Goal: Transaction & Acquisition: Purchase product/service

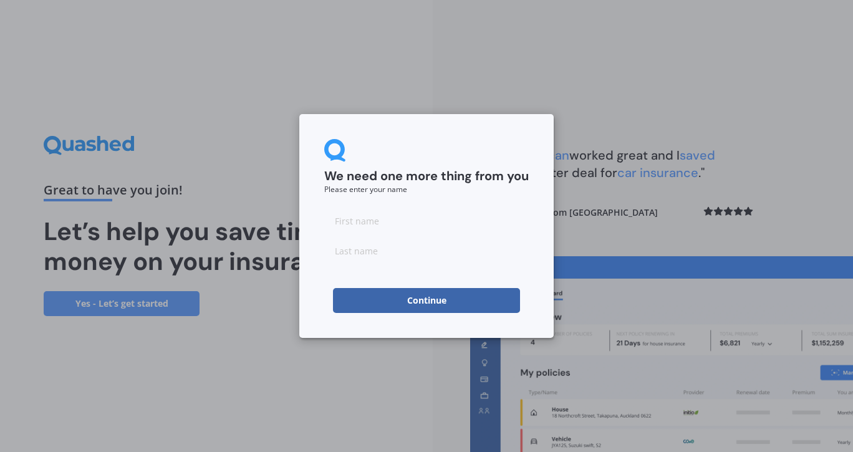
click at [436, 227] on input at bounding box center [426, 220] width 204 height 25
click at [386, 227] on input at bounding box center [426, 220] width 204 height 25
click at [354, 221] on input at bounding box center [426, 220] width 204 height 25
type input "Michaela"
click at [354, 251] on input at bounding box center [426, 250] width 204 height 25
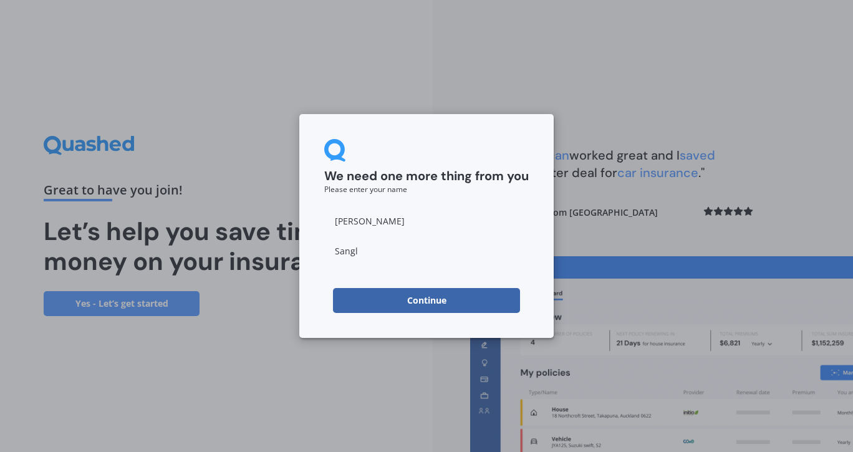
type input "Sangl"
click at [423, 223] on input "Michaela" at bounding box center [426, 220] width 204 height 25
click at [409, 297] on button "Continue" at bounding box center [426, 300] width 187 height 25
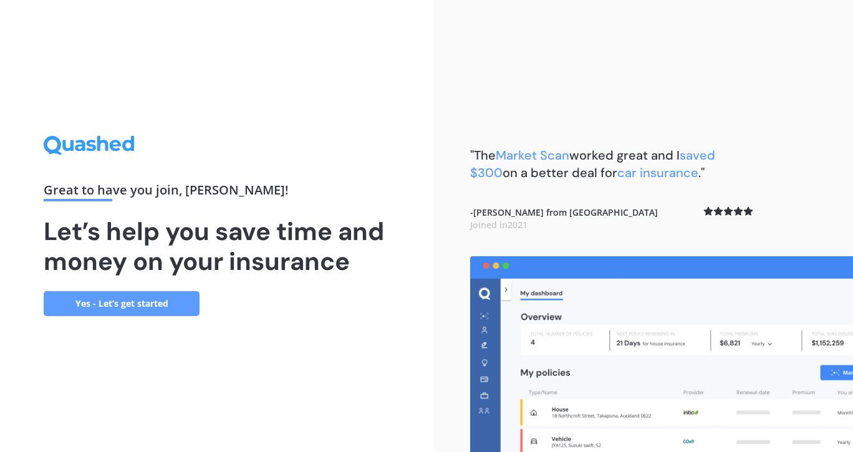
click at [133, 295] on link "Yes - Let’s get started" at bounding box center [122, 303] width 156 height 25
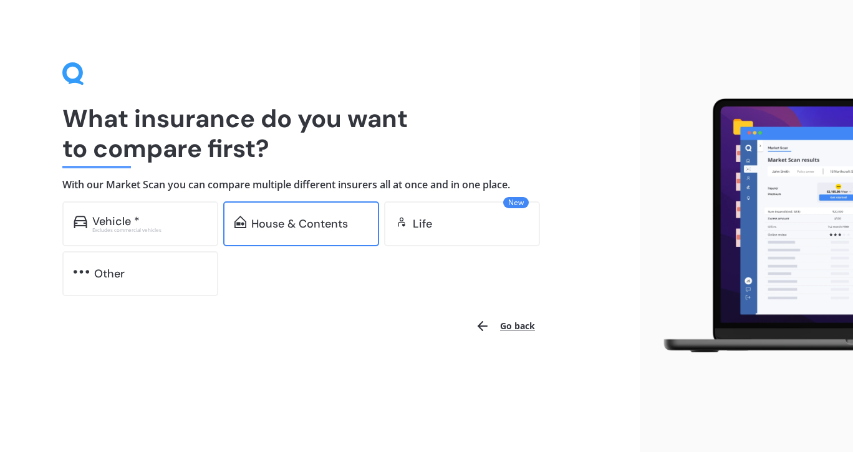
click at [314, 220] on div "House & Contents" at bounding box center [299, 224] width 97 height 12
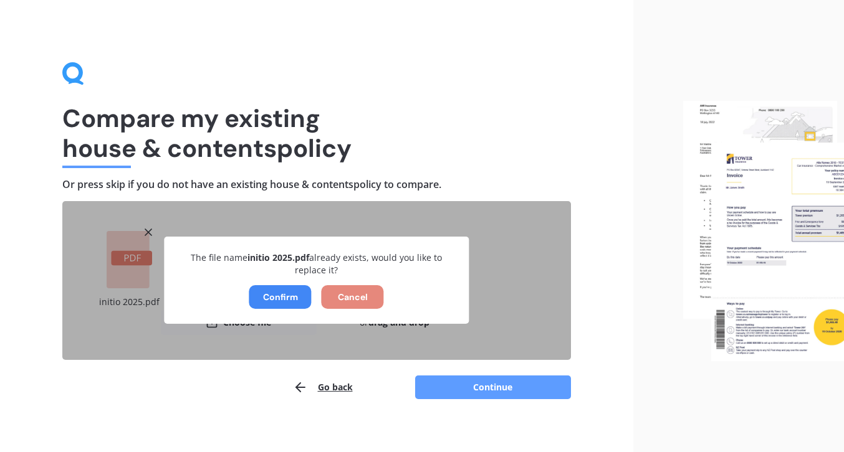
click at [356, 299] on button "Cancel" at bounding box center [353, 297] width 62 height 24
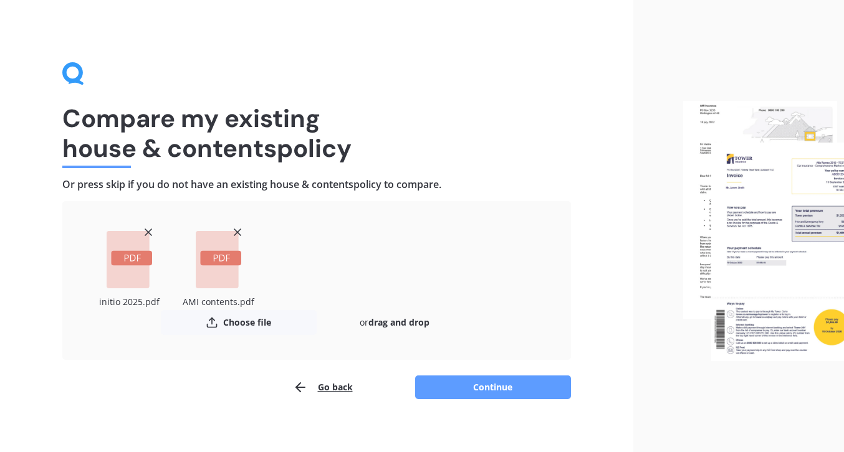
click at [501, 383] on button "Continue" at bounding box center [493, 388] width 156 height 24
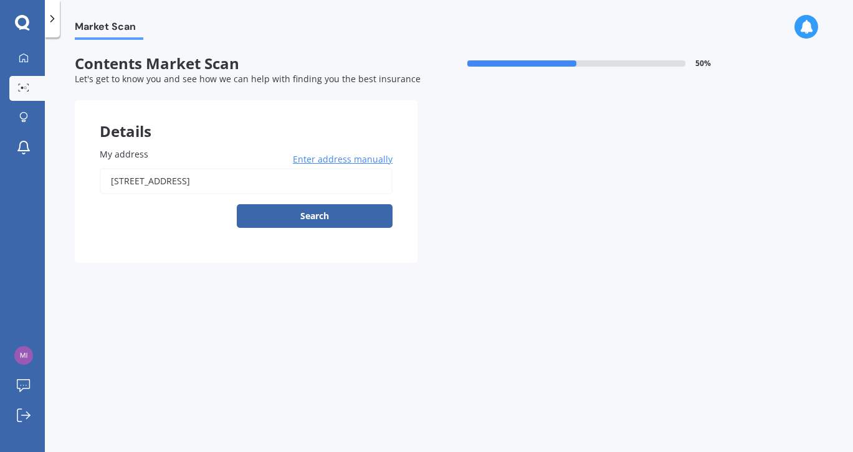
click at [323, 218] on button "Search" at bounding box center [315, 216] width 156 height 24
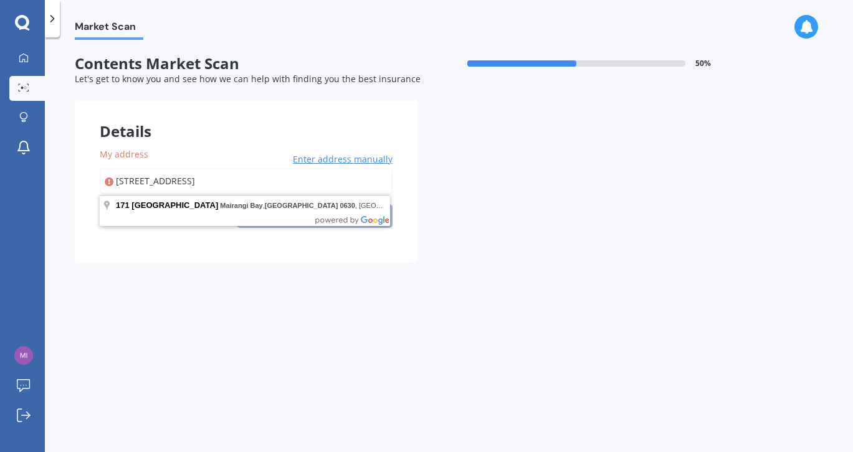
type input "171 Kowhai Road, Mairangi Bay, Auckland 0630"
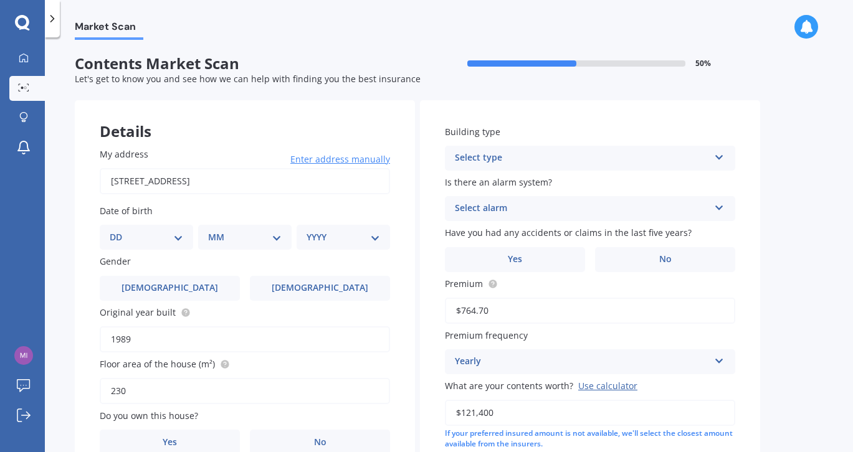
click at [189, 236] on div "DD 01 02 03 04 05 06 07 08 09 10 11 12 13 14 15 16 17 18 19 20 21 22 23 24 25 2…" at bounding box center [146, 237] width 93 height 25
click at [170, 237] on select "DD 01 02 03 04 05 06 07 08 09 10 11 12 13 14 15 16 17 18 19 20 21 22 23 24 25 2…" at bounding box center [147, 238] width 74 height 14
select select "06"
click at [120, 231] on select "DD 01 02 03 04 05 06 07 08 09 10 11 12 13 14 15 16 17 18 19 20 21 22 23 24 25 2…" at bounding box center [147, 238] width 74 height 14
click at [272, 235] on select "MM 01 02 03 04 05 06 07 08 09 10 11 12" at bounding box center [247, 238] width 69 height 14
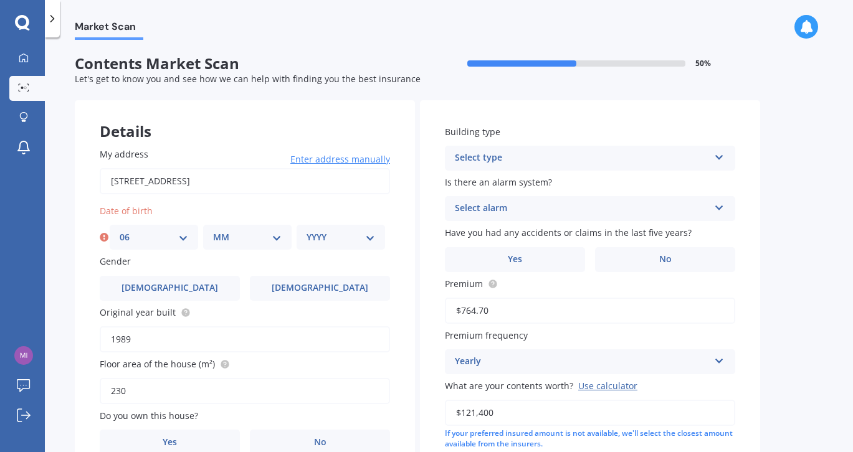
select select "03"
click at [213, 231] on select "MM 01 02 03 04 05 06 07 08 09 10 11 12" at bounding box center [247, 238] width 69 height 14
click at [365, 233] on select "YYYY 2009 2008 2007 2006 2005 2004 2003 2002 2001 2000 1999 1998 1997 1996 1995…" at bounding box center [341, 238] width 69 height 14
select select "1967"
click at [307, 231] on select "YYYY 2009 2008 2007 2006 2005 2004 2003 2002 2001 2000 1999 1998 1997 1996 1995…" at bounding box center [341, 238] width 69 height 14
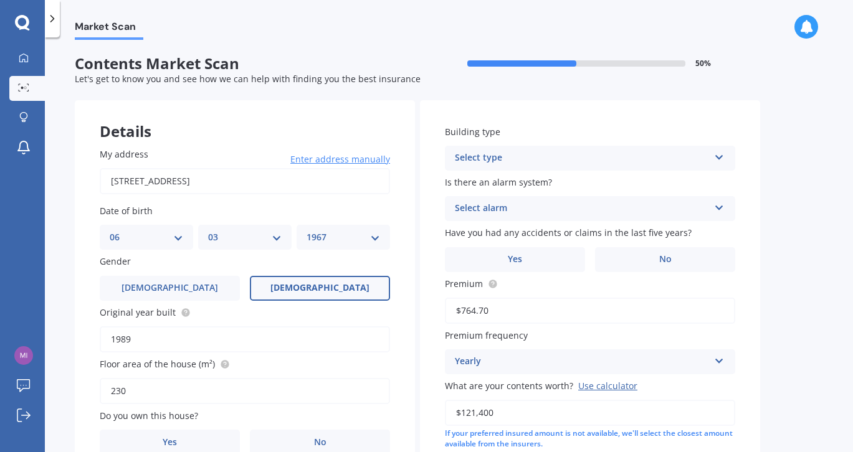
click at [342, 284] on label "Female" at bounding box center [320, 288] width 140 height 25
click at [0, 0] on input "Female" at bounding box center [0, 0] width 0 height 0
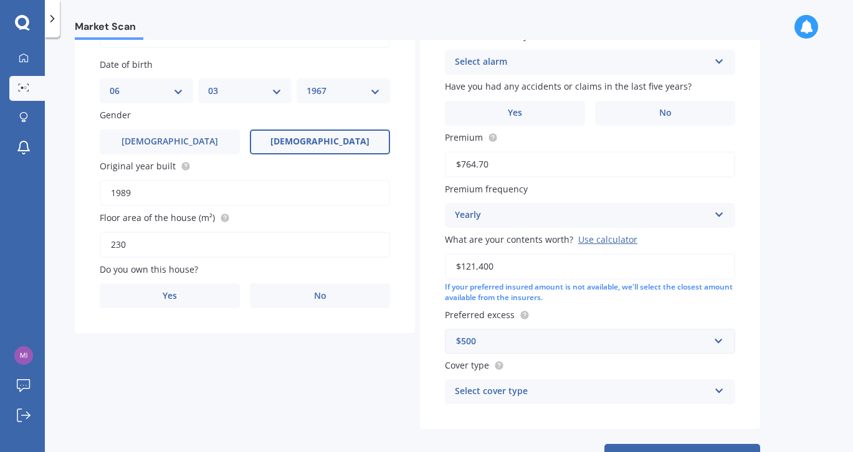
scroll to position [146, 0]
click at [190, 297] on label "Yes" at bounding box center [170, 296] width 140 height 25
click at [0, 0] on input "Yes" at bounding box center [0, 0] width 0 height 0
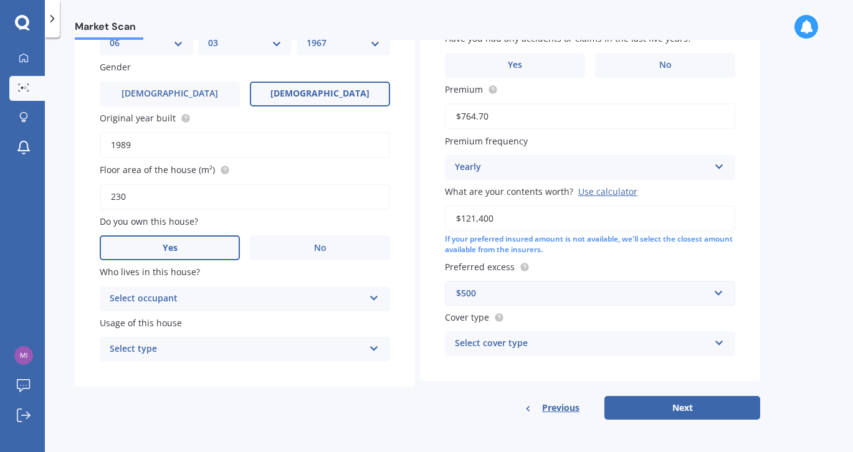
scroll to position [197, 0]
click at [366, 297] on div "Select occupant Owner" at bounding box center [245, 299] width 290 height 25
click at [325, 323] on div "Owner" at bounding box center [244, 323] width 289 height 22
click at [374, 348] on icon at bounding box center [374, 346] width 11 height 9
click at [146, 376] on span "Permanent" at bounding box center [133, 374] width 47 height 12
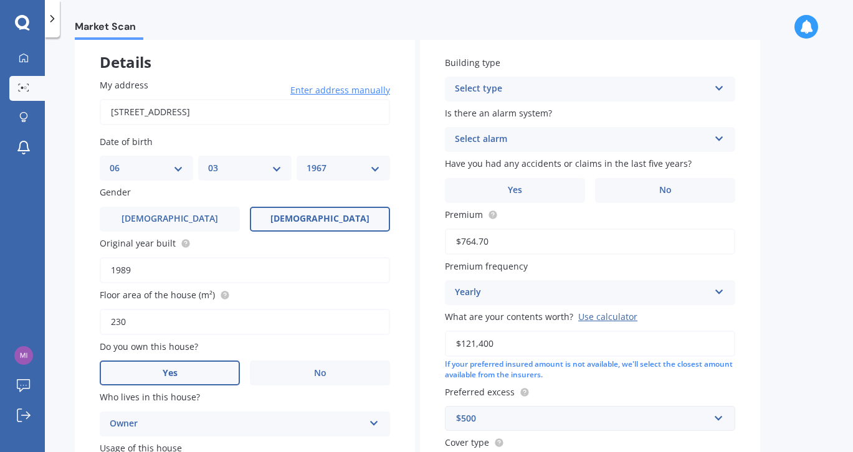
scroll to position [0, 0]
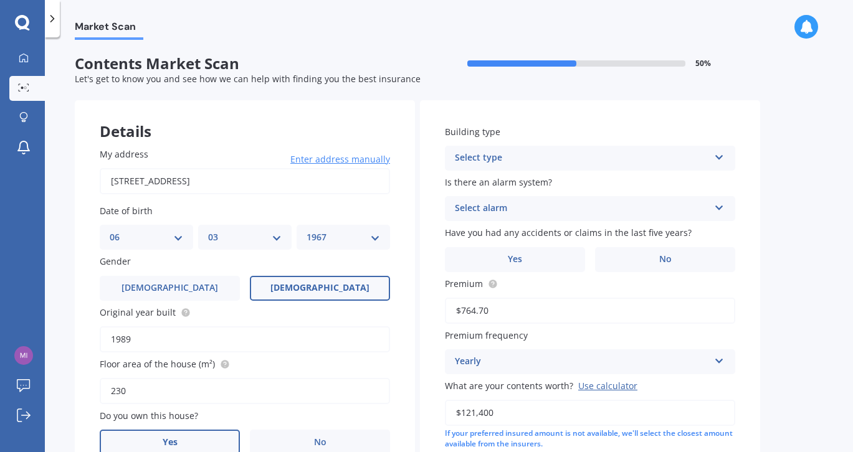
click at [704, 159] on div "Select type" at bounding box center [582, 158] width 254 height 15
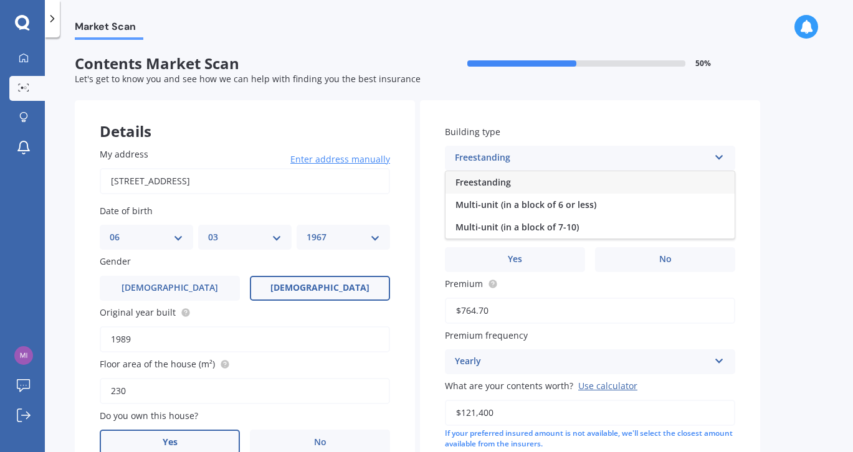
click at [475, 186] on span "Freestanding" at bounding box center [483, 182] width 55 height 12
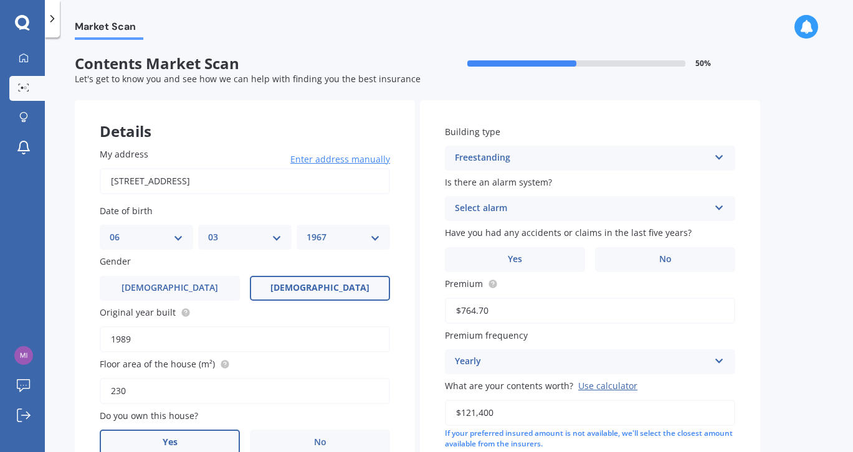
click at [508, 208] on div "Select alarm" at bounding box center [582, 208] width 254 height 15
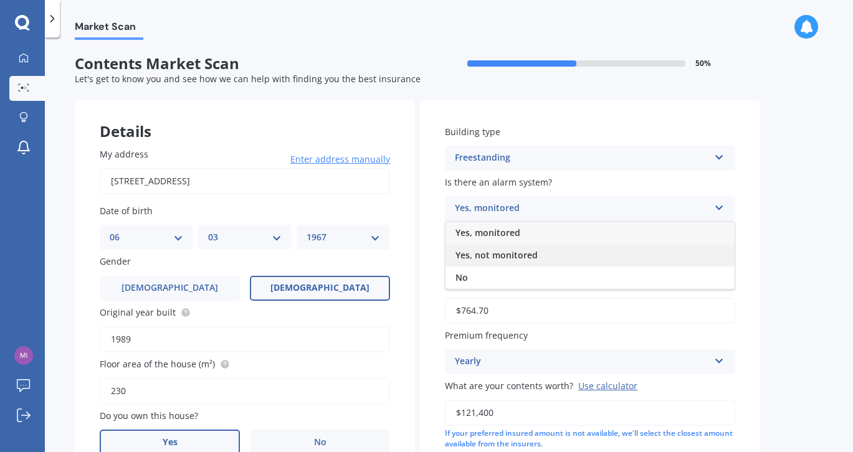
click at [498, 259] on span "Yes, not monitored" at bounding box center [497, 255] width 82 height 12
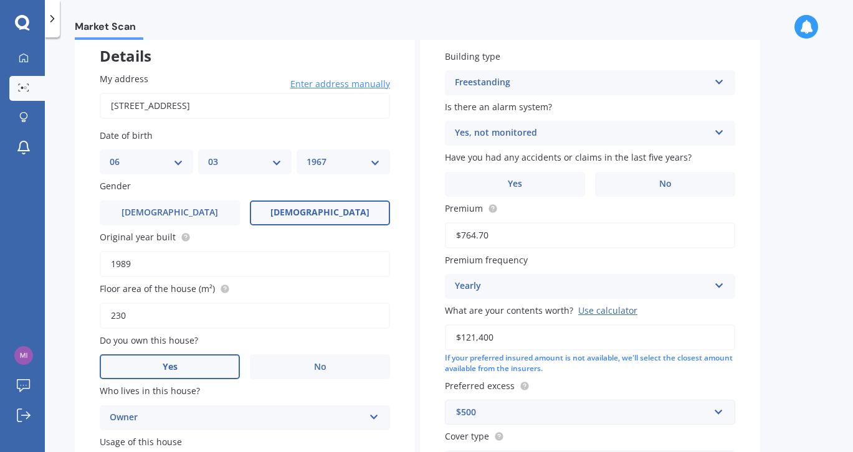
scroll to position [76, 0]
click at [550, 177] on label "Yes" at bounding box center [515, 183] width 140 height 25
click at [0, 0] on input "Yes" at bounding box center [0, 0] width 0 height 0
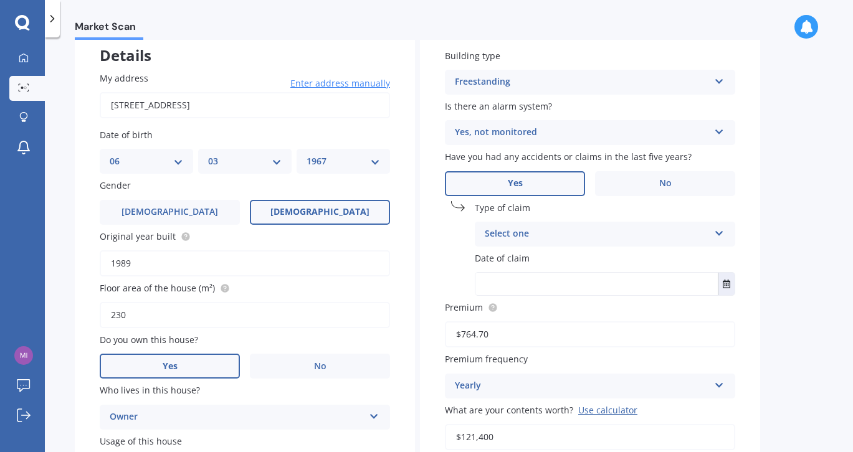
click at [578, 235] on div "Select one" at bounding box center [597, 234] width 224 height 15
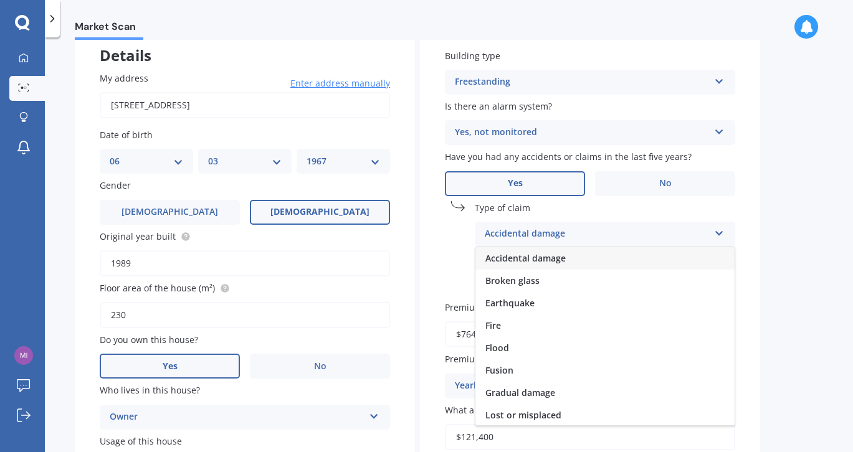
click at [517, 261] on span "Accidental damage" at bounding box center [526, 258] width 80 height 12
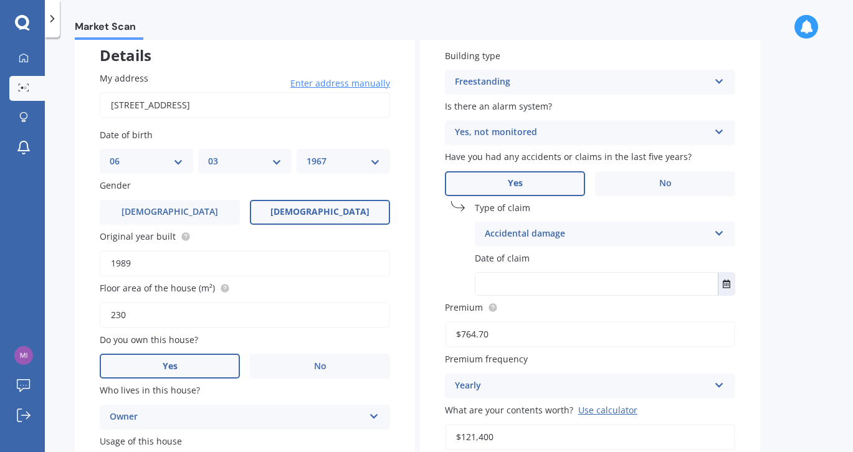
click at [525, 232] on div "Accidental damage" at bounding box center [597, 234] width 224 height 15
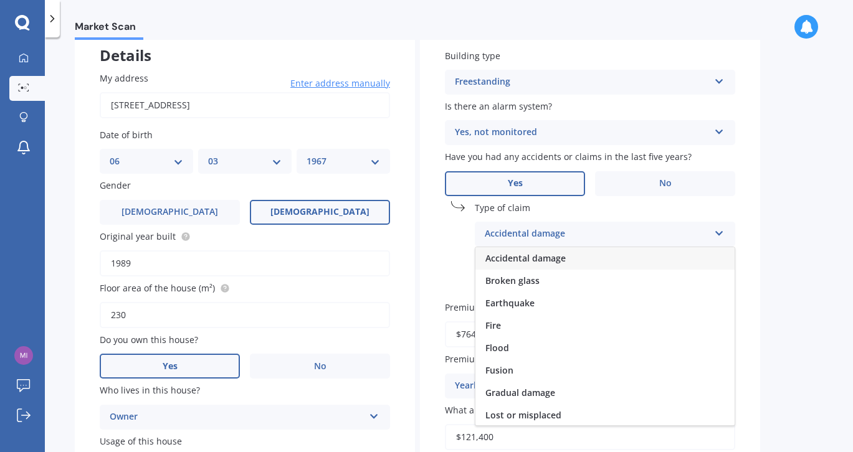
click at [517, 257] on span "Accidental damage" at bounding box center [526, 258] width 80 height 12
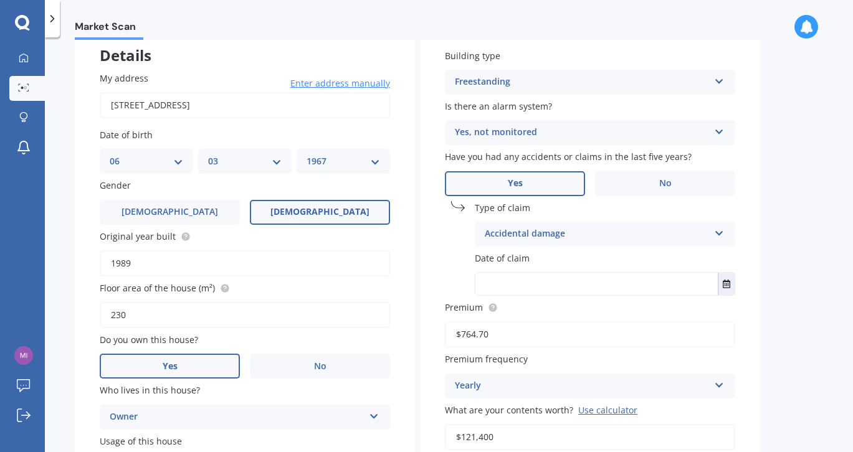
click at [517, 285] on input "text" at bounding box center [597, 284] width 242 height 22
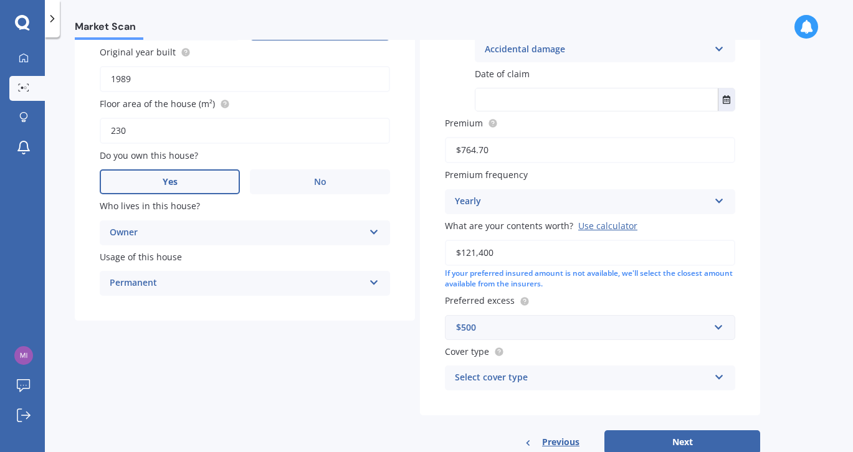
scroll to position [271, 0]
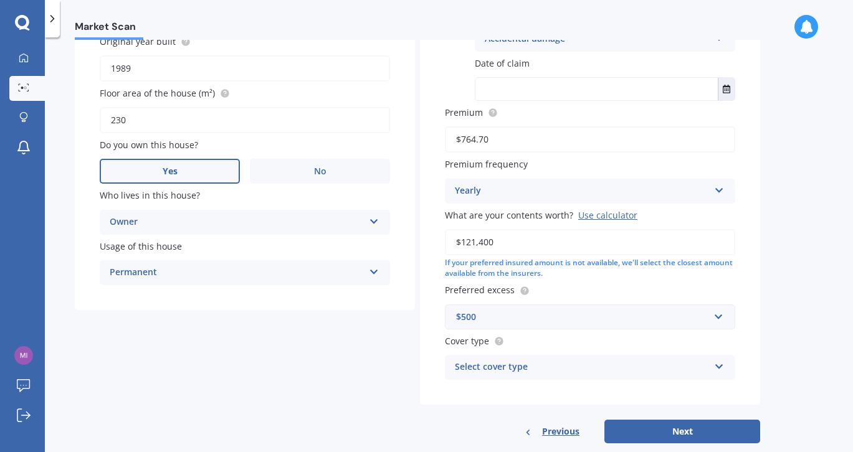
drag, startPoint x: 497, startPoint y: 244, endPoint x: 467, endPoint y: 244, distance: 29.9
click at [467, 244] on input "$121,400" at bounding box center [590, 242] width 290 height 26
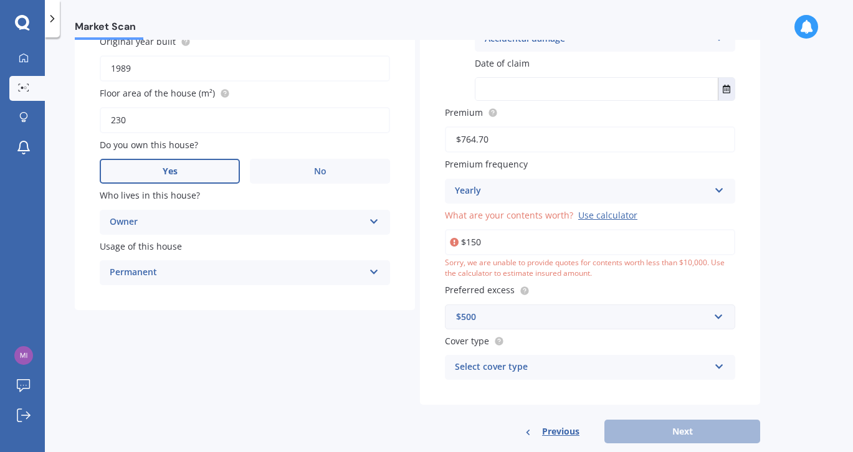
click at [613, 279] on div "Sorry, we are unable to provide quotes for contents worth less than $10,000. Us…" at bounding box center [590, 268] width 290 height 21
click at [499, 246] on input "$150" at bounding box center [590, 242] width 290 height 26
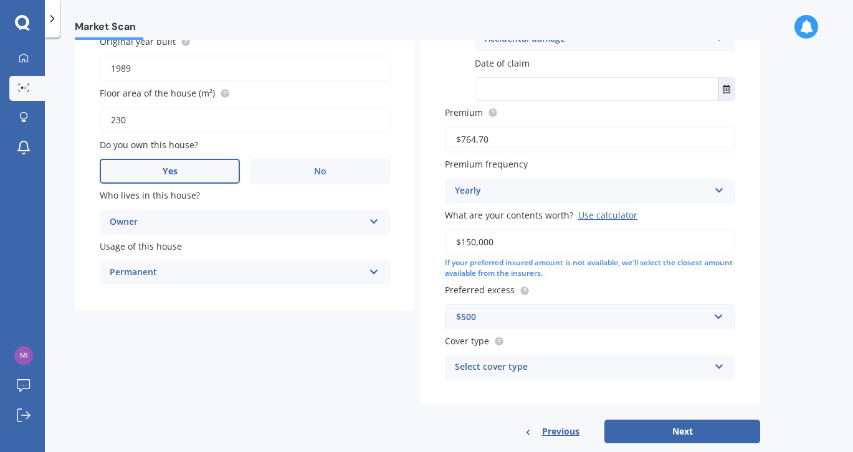
click at [620, 279] on div "If your preferred insured amount is not available, we'll select the closest amo…" at bounding box center [590, 268] width 290 height 21
click at [471, 245] on input "$150,000" at bounding box center [590, 242] width 290 height 26
type input "$140,000"
click at [600, 287] on label "Preferred excess" at bounding box center [587, 290] width 285 height 13
click at [722, 320] on input "text" at bounding box center [585, 317] width 279 height 24
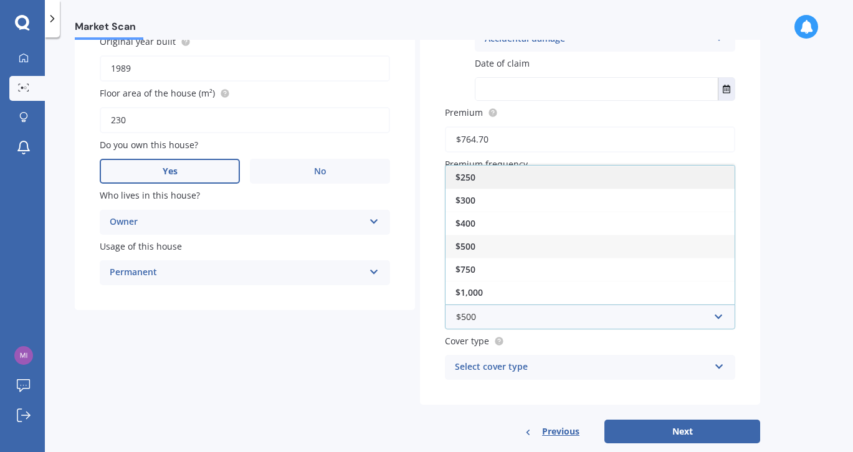
click at [524, 178] on div "$250" at bounding box center [590, 177] width 289 height 23
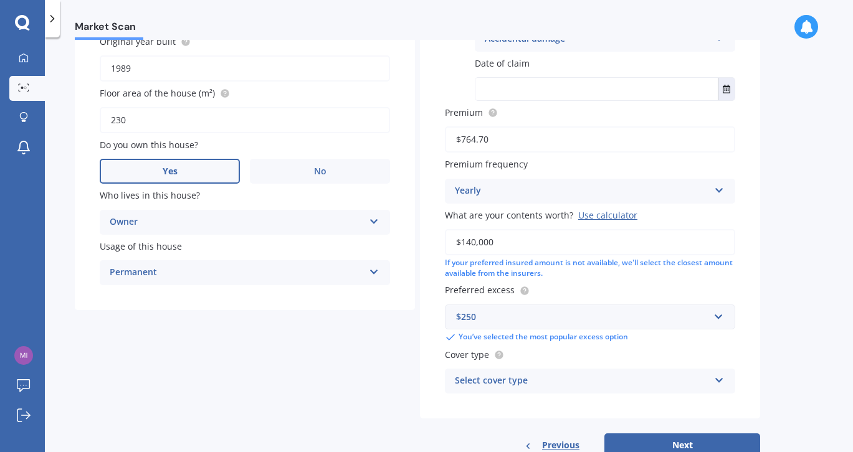
click at [728, 380] on div "Select cover type Premier Contents Advanced Contents Standard Contents Contents…" at bounding box center [590, 381] width 290 height 25
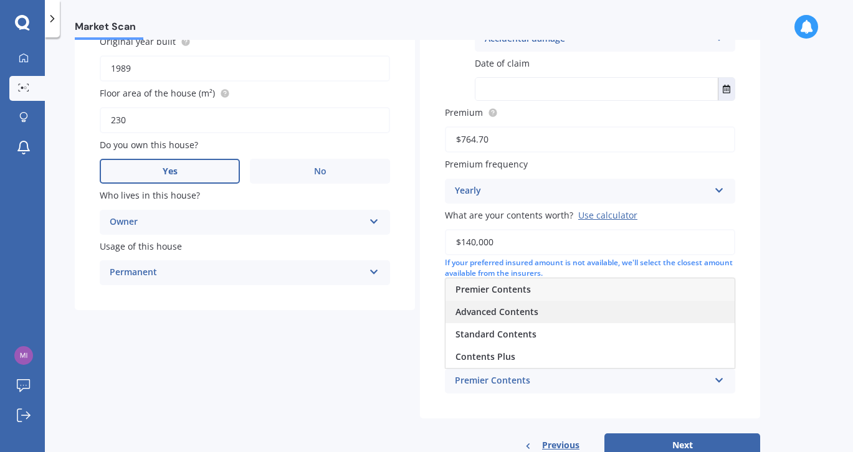
click at [519, 313] on span "Advanced Contents" at bounding box center [497, 312] width 83 height 12
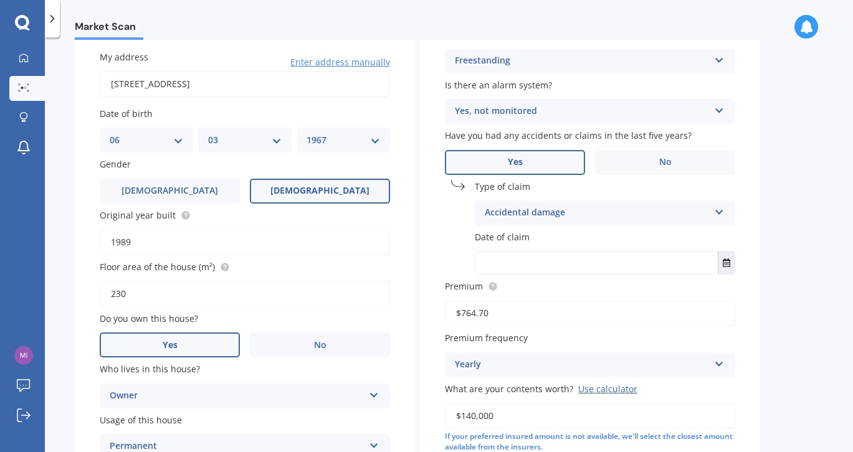
scroll to position [91, 0]
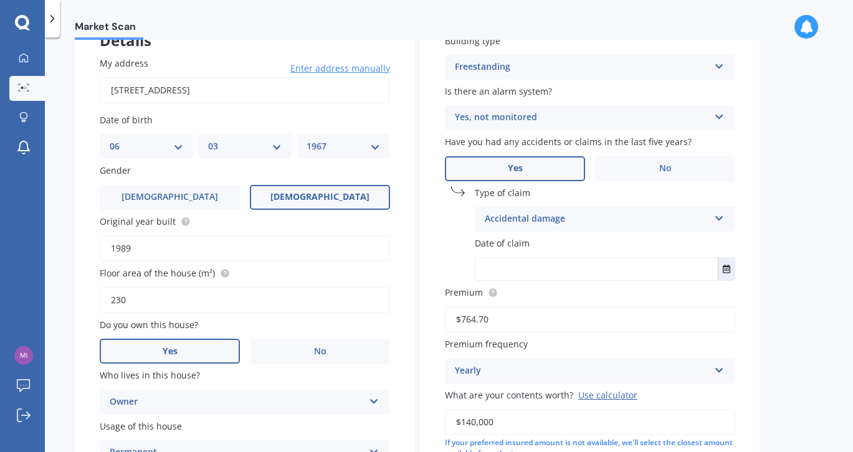
click at [548, 270] on input "text" at bounding box center [597, 269] width 242 height 22
click at [729, 271] on icon "Select date" at bounding box center [726, 269] width 7 height 9
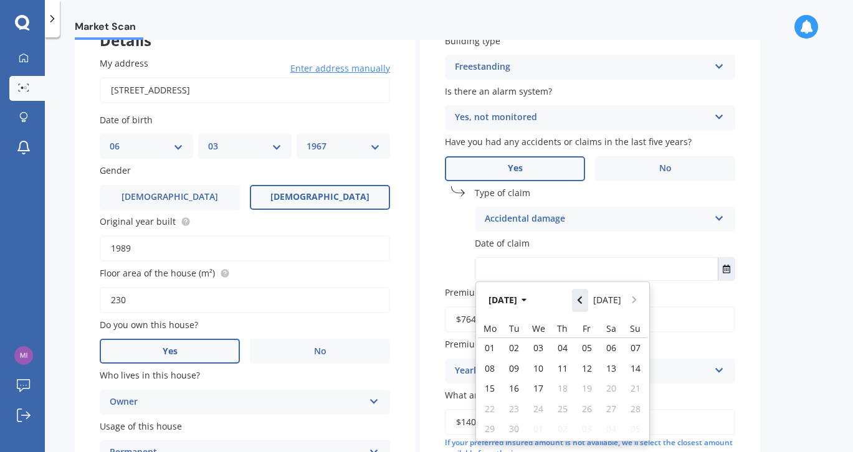
click at [583, 302] on icon "Navigate back" at bounding box center [580, 300] width 6 height 9
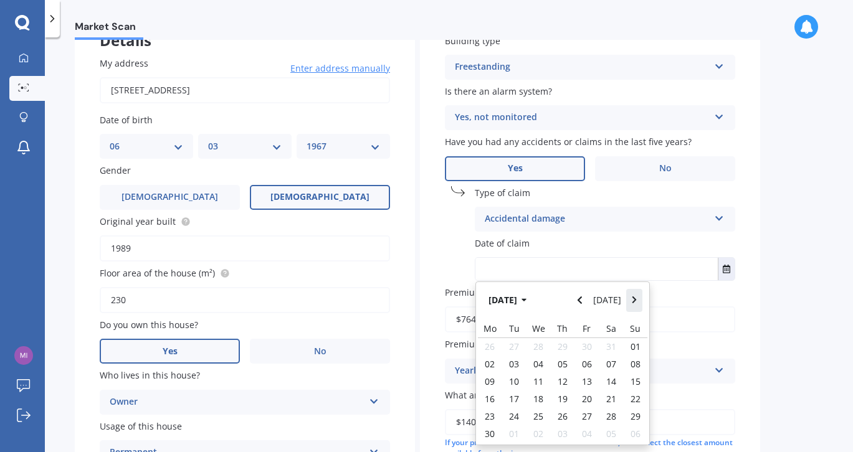
click at [632, 302] on icon "Navigate forward" at bounding box center [635, 300] width 6 height 9
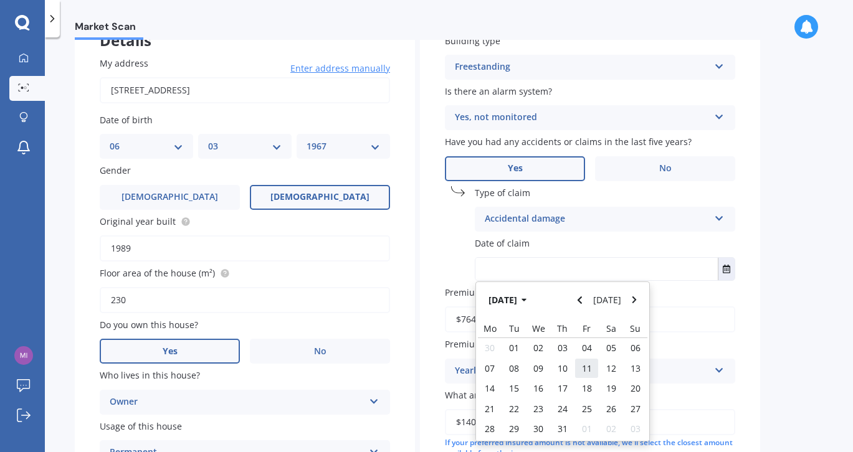
click at [585, 372] on span "11" at bounding box center [587, 369] width 10 height 12
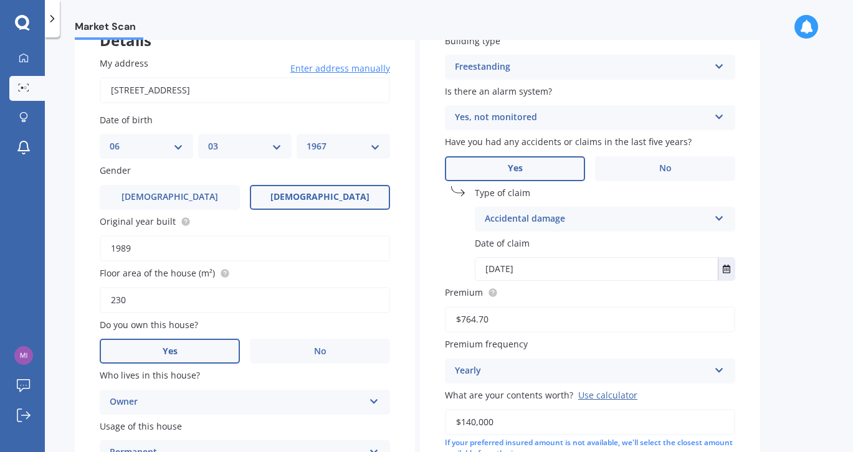
click at [747, 256] on div "Building type Freestanding Freestanding Multi-unit (in a block of 6 or less) Mu…" at bounding box center [590, 304] width 340 height 590
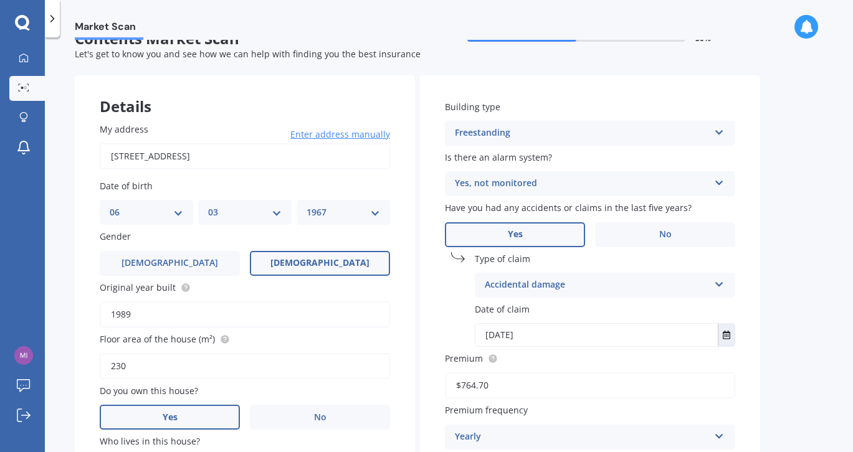
scroll to position [26, 0]
click at [535, 340] on input "11/07/2025" at bounding box center [597, 334] width 242 height 22
click at [729, 336] on icon "Select date" at bounding box center [726, 334] width 7 height 9
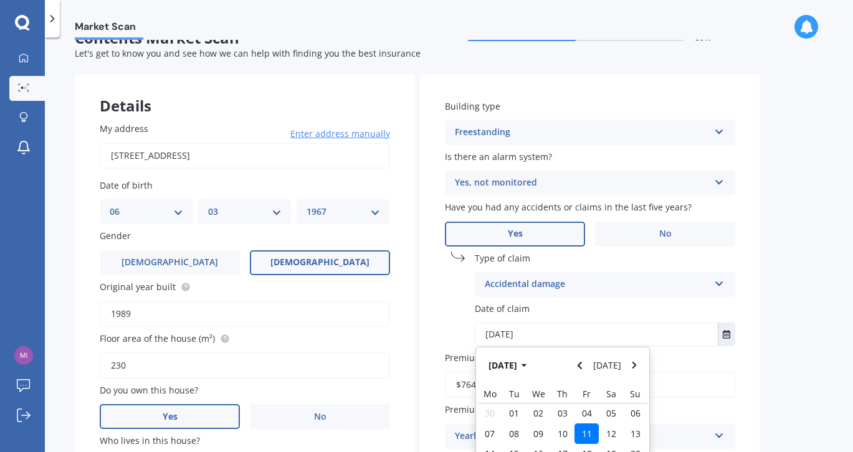
click at [532, 337] on input "11/07/2025" at bounding box center [597, 334] width 242 height 22
click at [696, 390] on input "$764.70" at bounding box center [590, 385] width 290 height 26
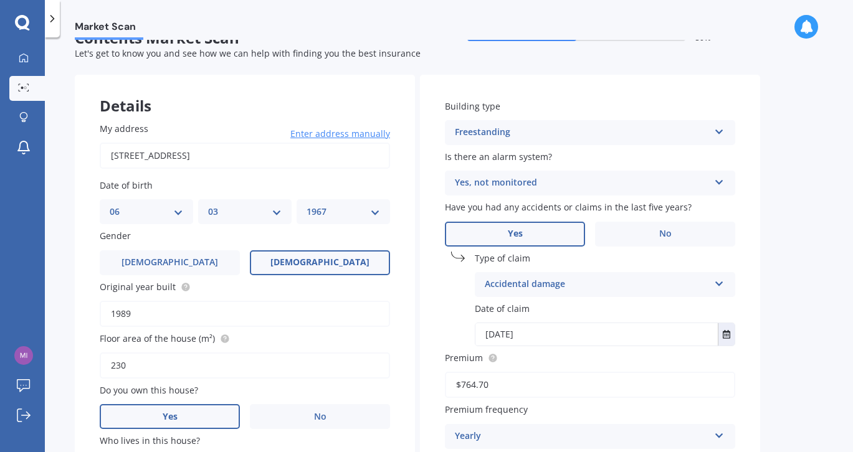
click at [513, 333] on input "11/07/2025" at bounding box center [597, 334] width 242 height 22
click at [723, 339] on icon "Select date" at bounding box center [726, 334] width 7 height 9
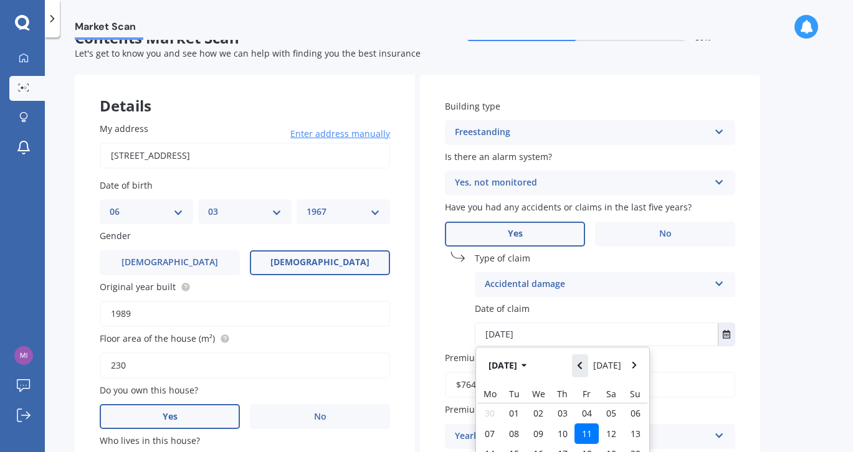
click at [583, 365] on icon "Navigate back" at bounding box center [580, 365] width 6 height 9
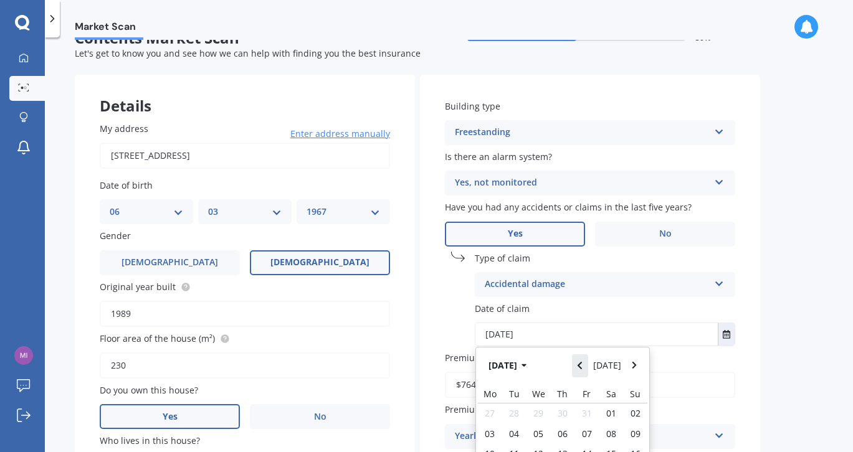
click at [583, 365] on icon "Navigate back" at bounding box center [580, 365] width 6 height 9
click at [582, 365] on icon "Navigate back" at bounding box center [580, 365] width 4 height 7
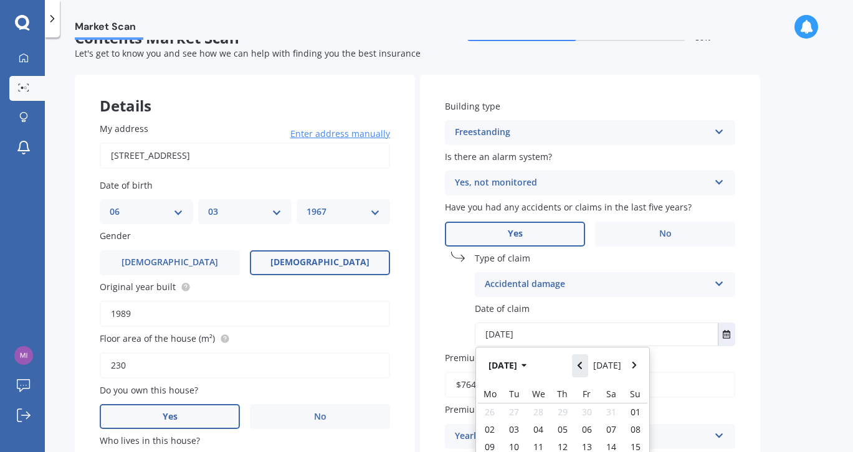
click at [582, 365] on icon "Navigate back" at bounding box center [580, 365] width 4 height 7
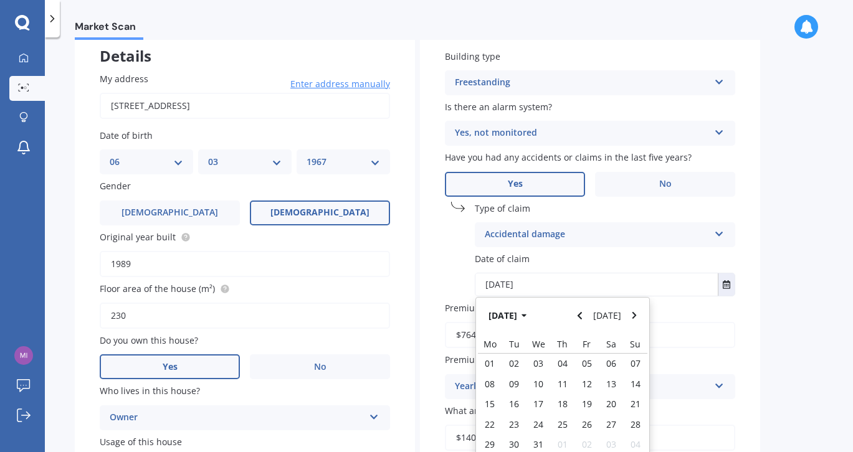
scroll to position [95, 0]
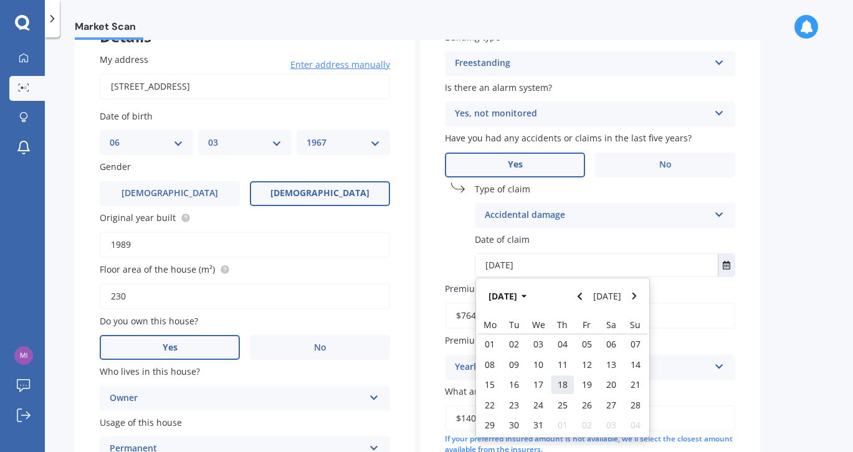
click at [565, 386] on span "18" at bounding box center [563, 385] width 10 height 12
type input "18/07/2024"
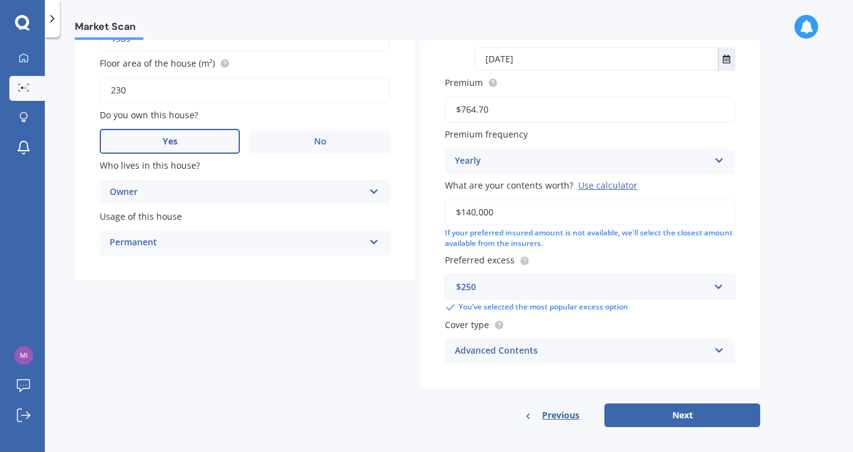
scroll to position [312, 0]
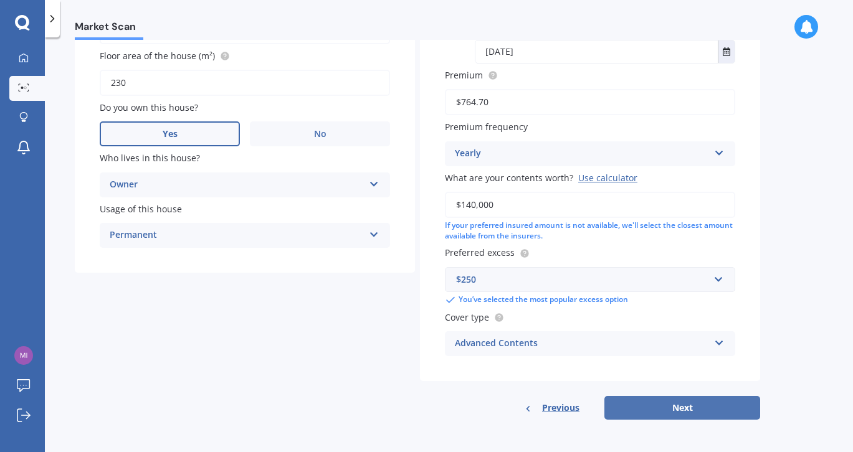
click at [676, 405] on button "Next" at bounding box center [683, 408] width 156 height 24
select select "06"
select select "03"
select select "1967"
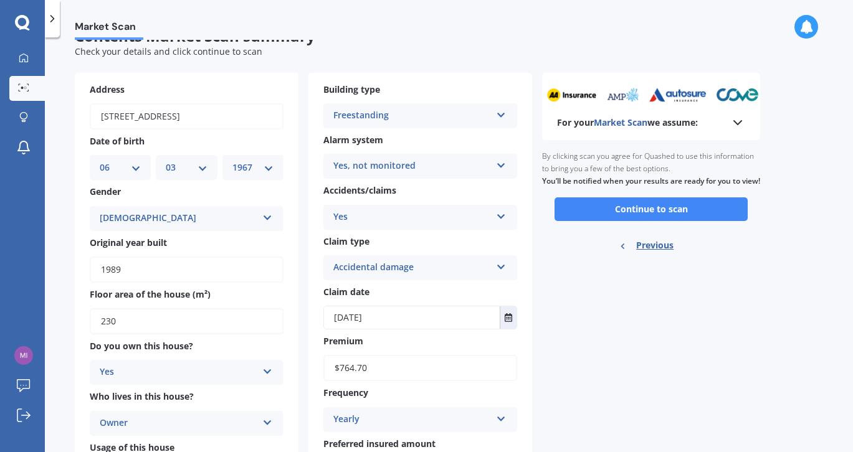
scroll to position [11, 0]
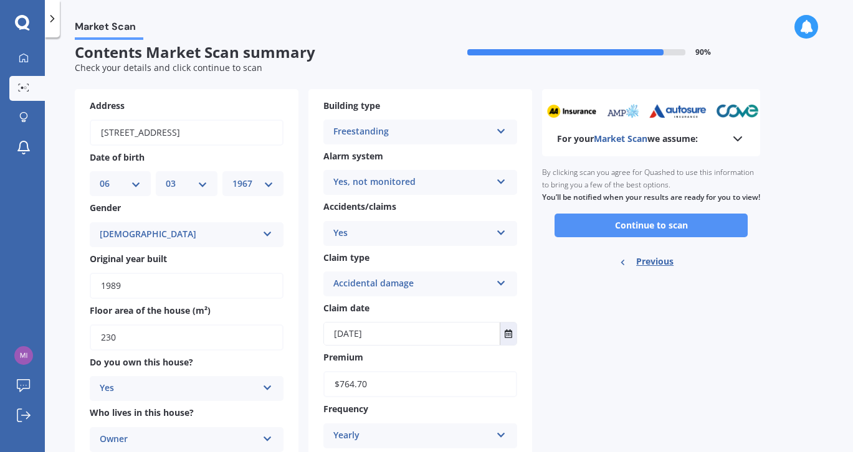
click at [632, 236] on button "Continue to scan" at bounding box center [651, 226] width 193 height 24
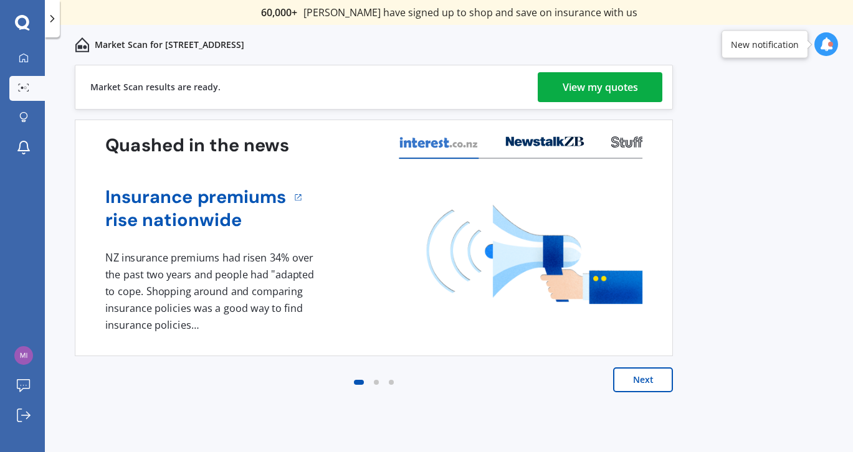
click at [580, 85] on div "View my quotes" at bounding box center [600, 87] width 75 height 30
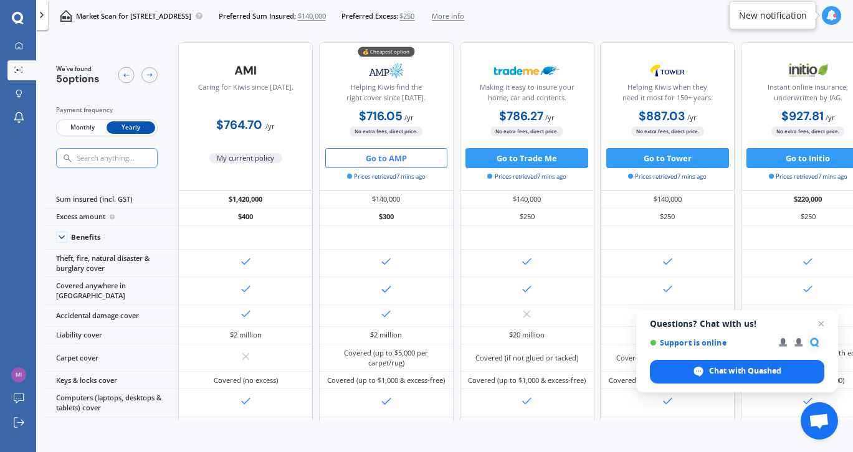
click at [388, 157] on button "Go to AMP" at bounding box center [386, 158] width 123 height 20
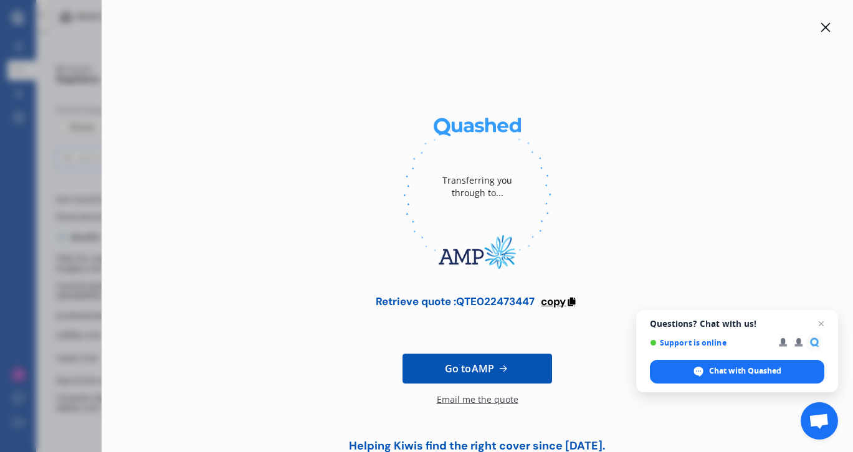
click at [570, 300] on icon at bounding box center [571, 300] width 11 height 9
click at [821, 23] on icon at bounding box center [826, 27] width 10 height 10
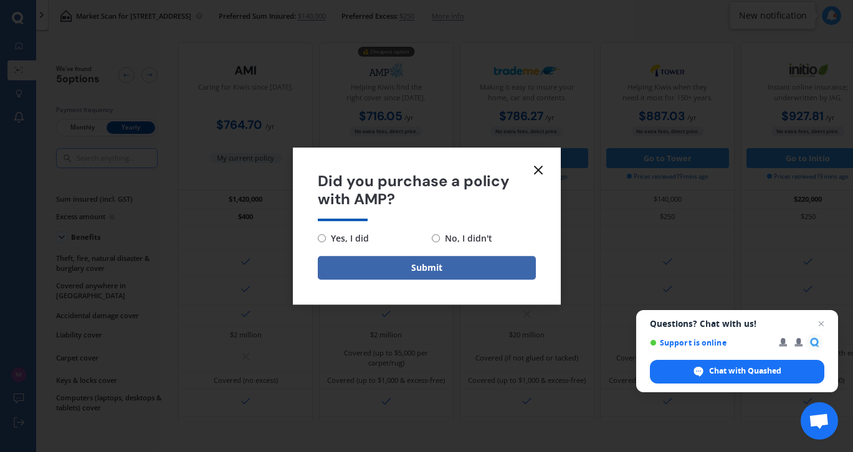
click at [320, 239] on input "Yes, I did" at bounding box center [322, 238] width 8 height 8
radio input "true"
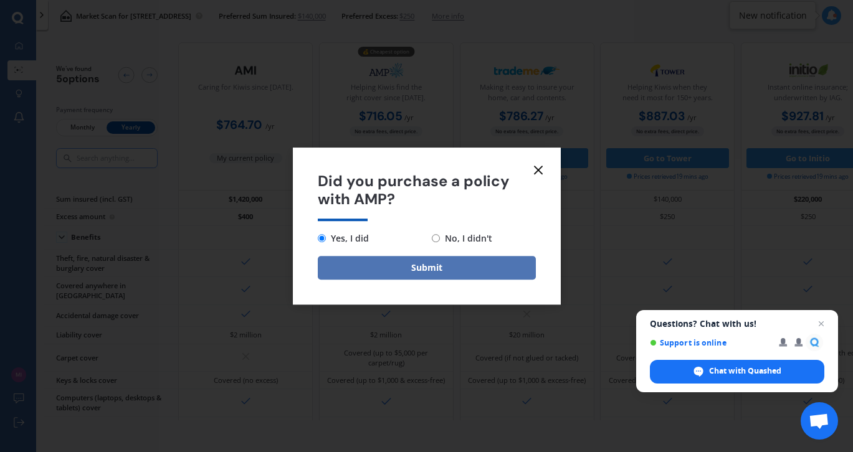
click at [436, 270] on button "Submit" at bounding box center [427, 268] width 218 height 24
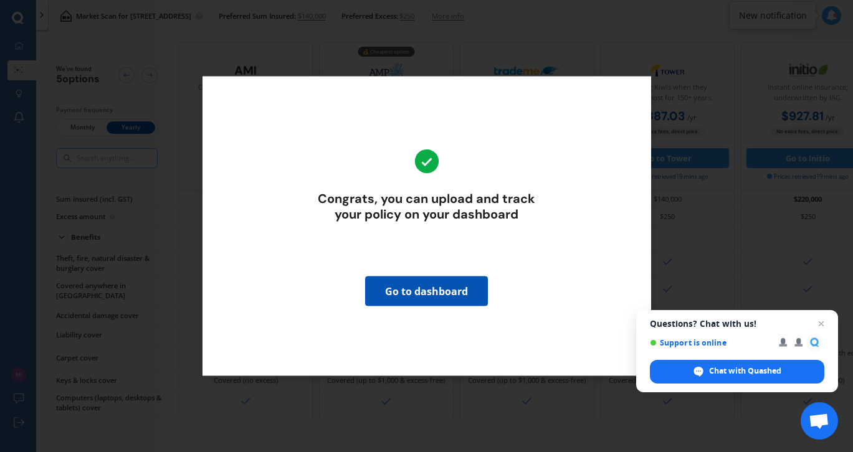
click at [555, 38] on div "Congrats, you can upload and track your policy on your dashboard Go to dashboard" at bounding box center [426, 226] width 853 height 452
click at [735, 282] on div "Congrats, you can upload and track your policy on your dashboard Go to dashboard" at bounding box center [426, 226] width 853 height 452
click at [160, 120] on div "Congrats, you can upload and track your policy on your dashboard Go to dashboard" at bounding box center [426, 226] width 853 height 452
click at [821, 324] on span "Close chat" at bounding box center [822, 325] width 16 height 16
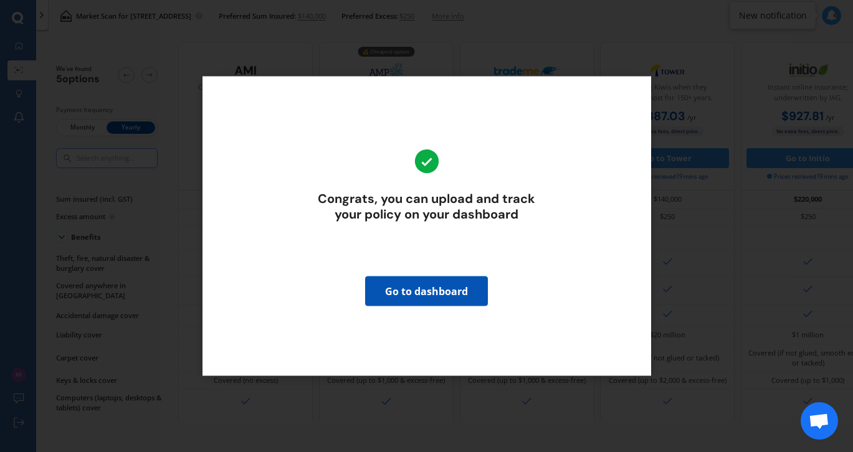
click at [623, 49] on div "Congrats, you can upload and track your policy on your dashboard Go to dashboard" at bounding box center [426, 226] width 853 height 452
click at [423, 294] on link "Go to dashboard" at bounding box center [426, 292] width 123 height 30
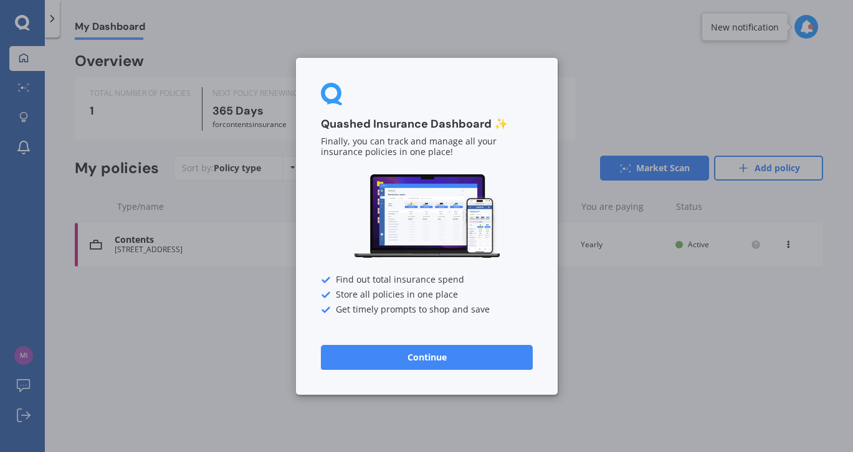
click at [424, 353] on button "Continue" at bounding box center [427, 357] width 212 height 25
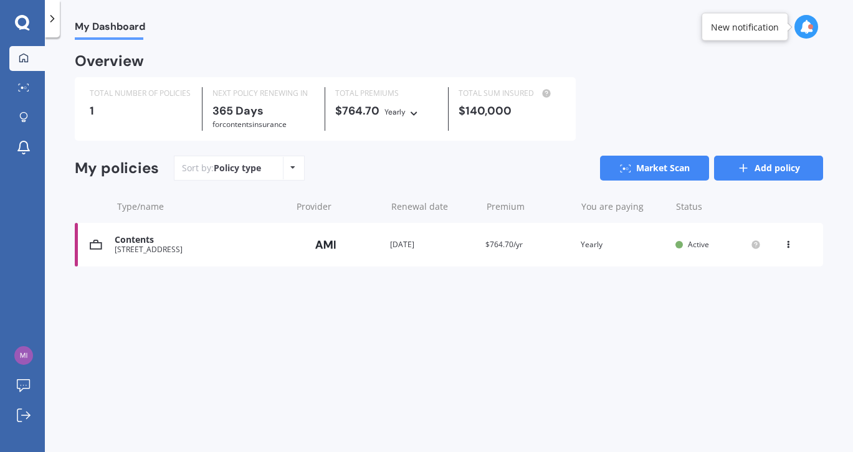
click at [771, 165] on link "Add policy" at bounding box center [768, 168] width 109 height 25
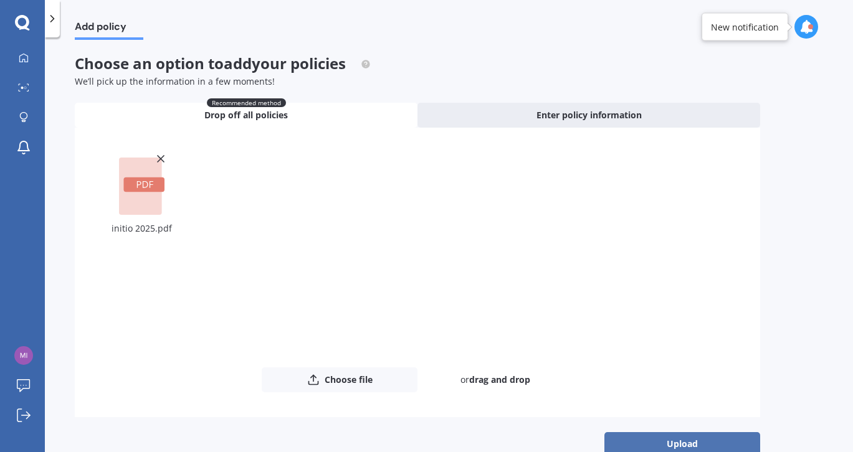
click at [669, 446] on button "Upload" at bounding box center [683, 445] width 156 height 24
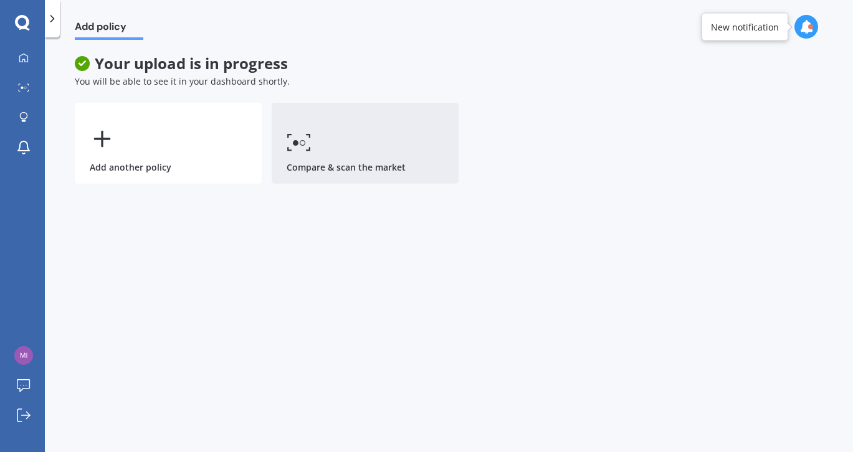
click at [290, 142] on icon at bounding box center [299, 142] width 25 height 18
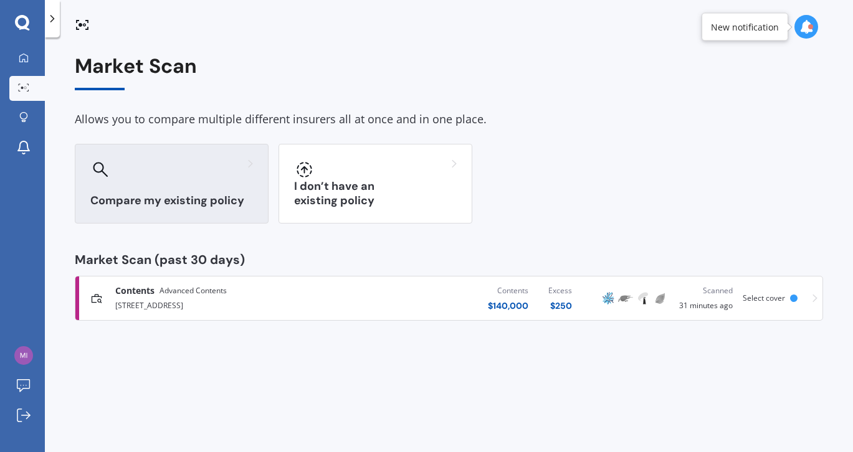
click at [201, 191] on div "Compare my existing policy" at bounding box center [172, 184] width 194 height 80
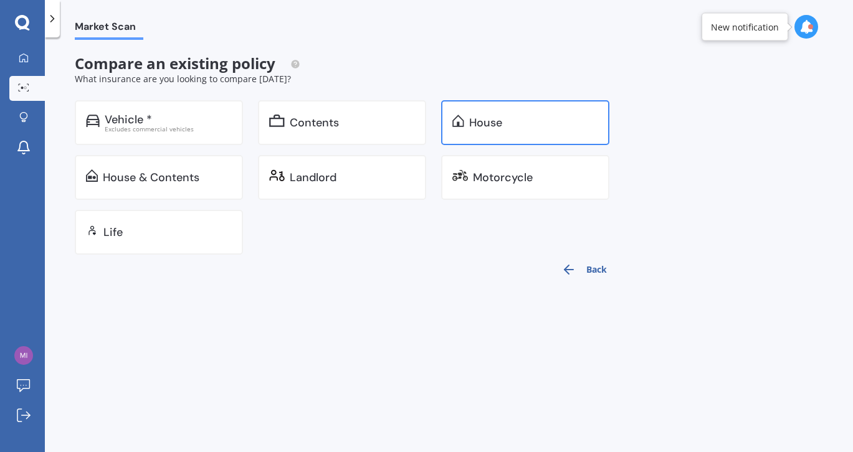
click at [533, 127] on div "House" at bounding box center [533, 123] width 129 height 12
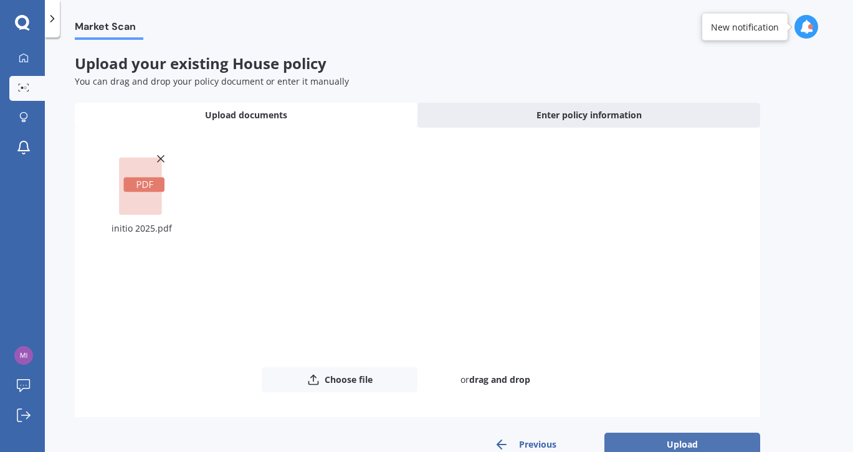
click at [681, 443] on button "Upload" at bounding box center [683, 445] width 156 height 24
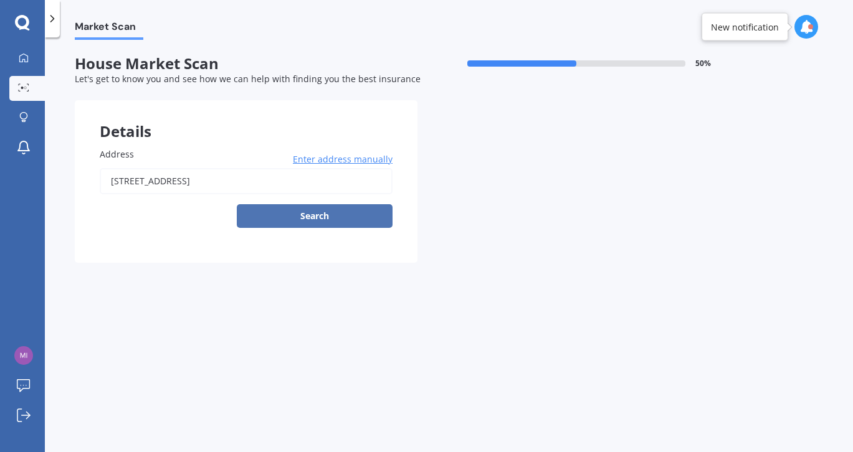
click at [317, 223] on button "Search" at bounding box center [315, 216] width 156 height 24
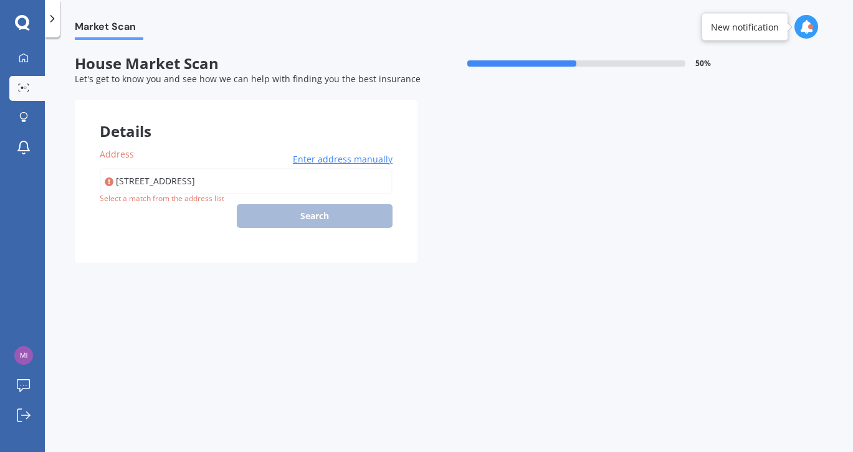
type input "171 Kowhai Road, Mairangi Bay, Auckland 0630"
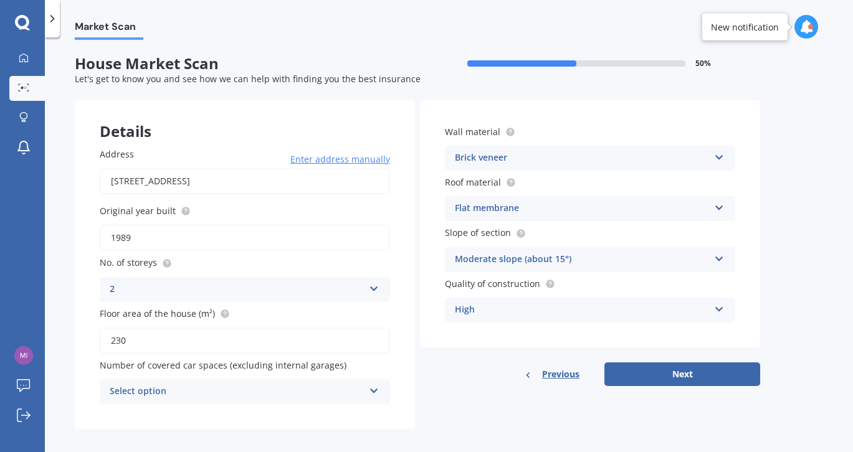
scroll to position [11, 0]
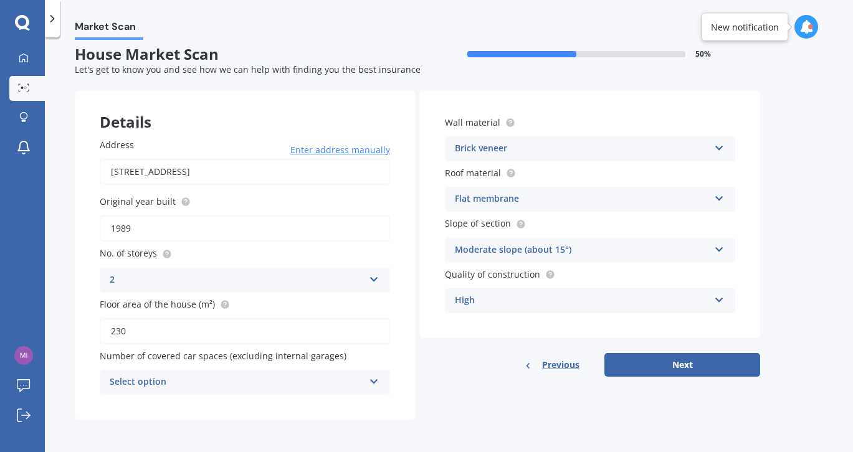
click at [380, 387] on div "Select option 0 1 2 3 4 5+" at bounding box center [245, 382] width 290 height 25
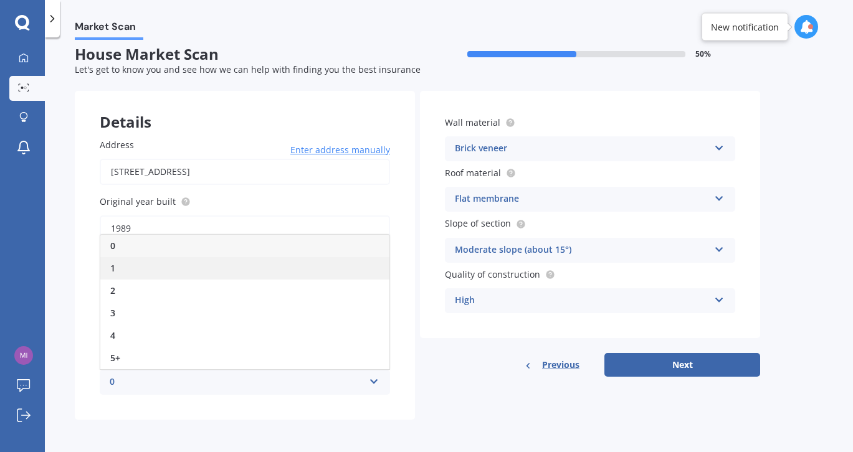
click at [118, 269] on div "1" at bounding box center [244, 268] width 289 height 22
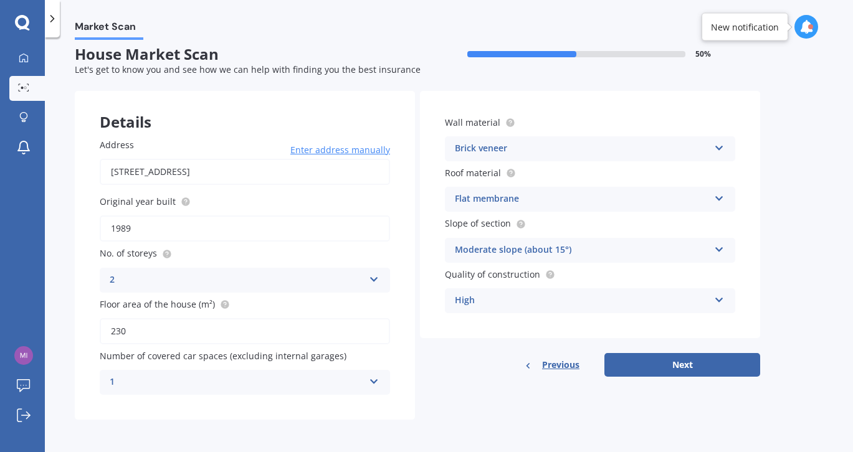
click at [373, 381] on icon at bounding box center [374, 379] width 11 height 9
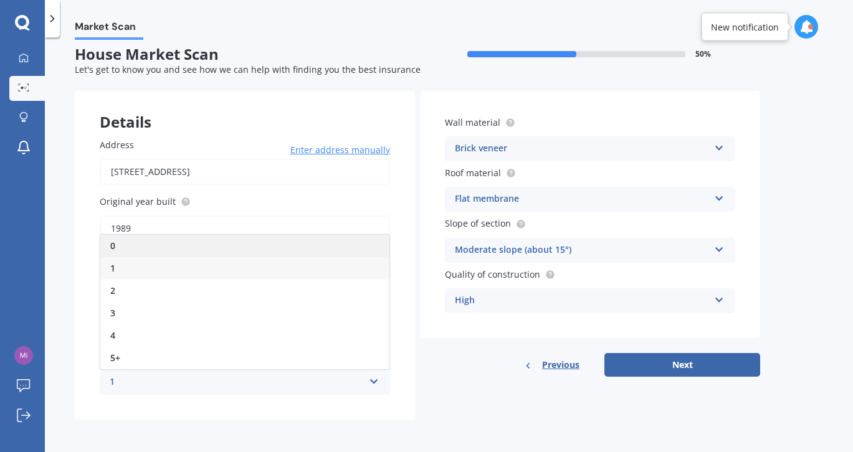
click at [204, 246] on div "0" at bounding box center [244, 246] width 289 height 22
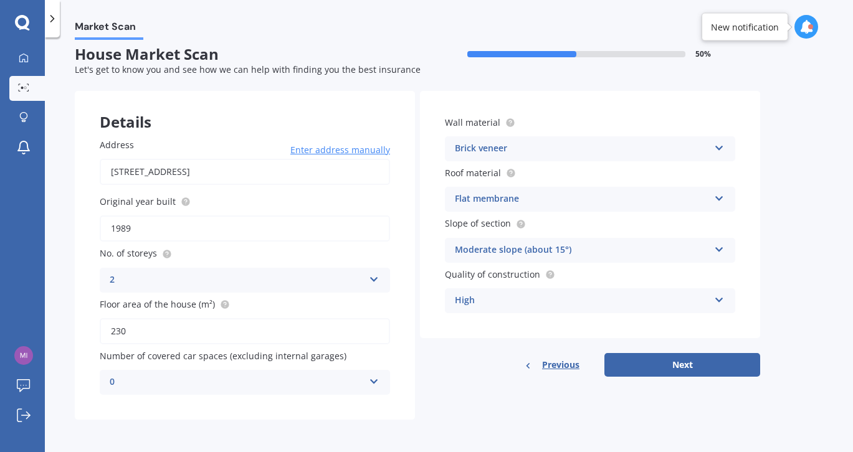
click at [721, 149] on icon at bounding box center [719, 145] width 11 height 9
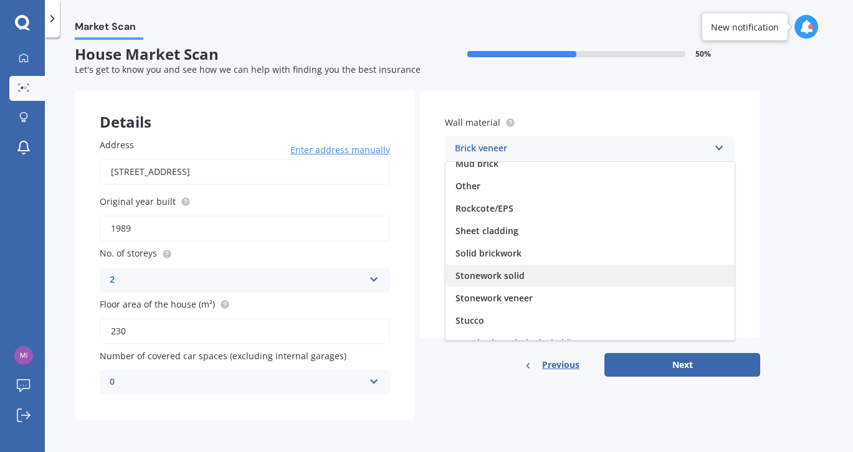
scroll to position [113, 0]
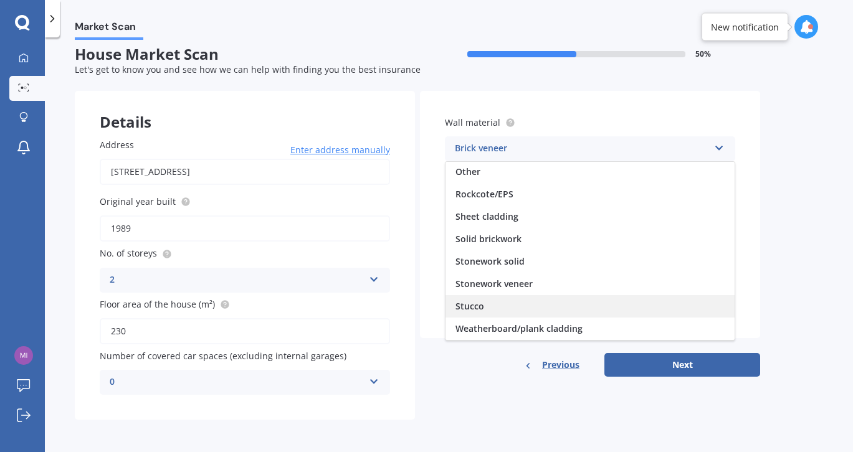
click at [472, 307] on span "Stucco" at bounding box center [470, 306] width 29 height 12
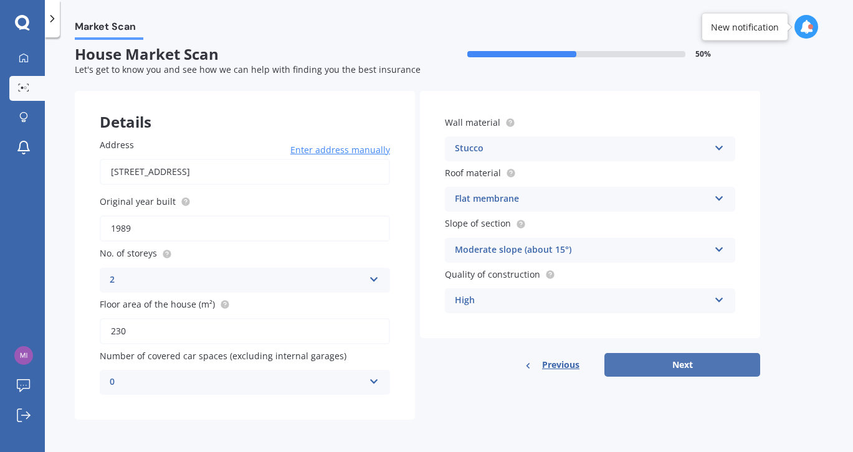
click at [682, 369] on button "Next" at bounding box center [683, 365] width 156 height 24
select select "06"
select select "03"
select select "1967"
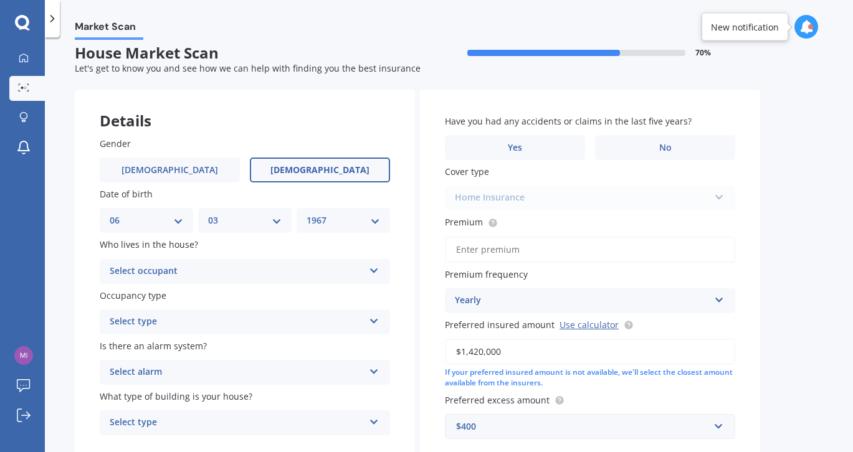
scroll to position [0, 0]
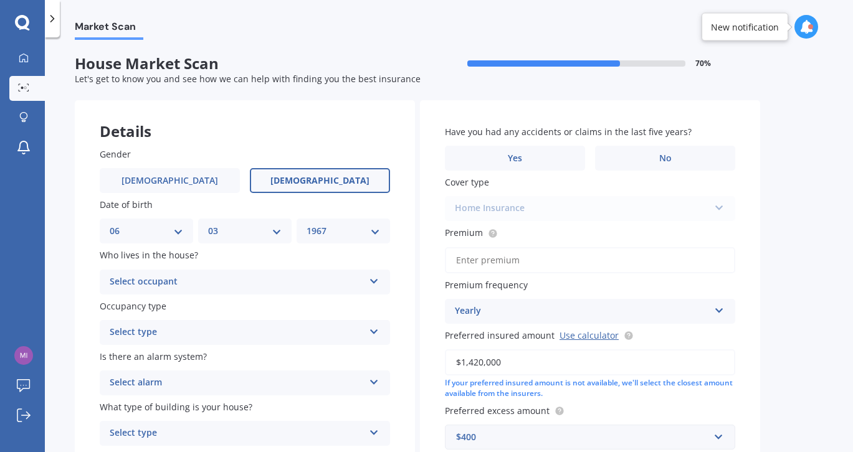
click at [271, 285] on div "Select occupant" at bounding box center [237, 282] width 254 height 15
click at [156, 309] on div "Owner" at bounding box center [244, 306] width 289 height 22
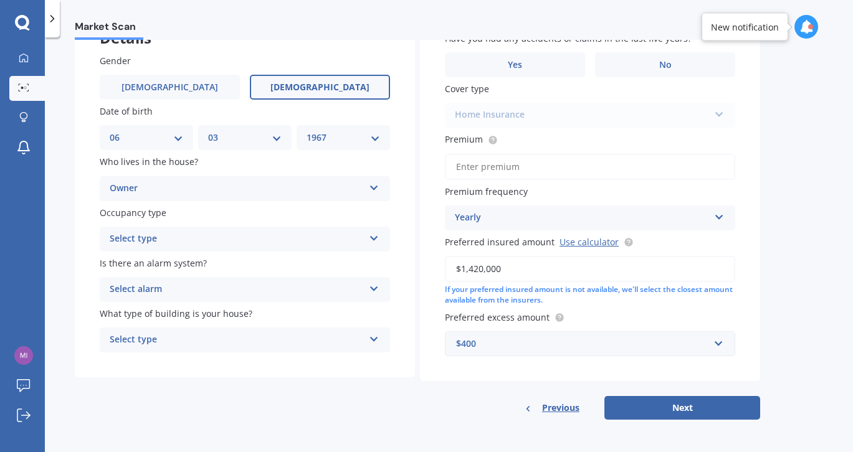
scroll to position [95, 0]
click at [305, 244] on div "Select type" at bounding box center [237, 239] width 254 height 15
click at [137, 262] on span "Permanent" at bounding box center [133, 263] width 47 height 12
click at [155, 293] on div "Select alarm" at bounding box center [237, 289] width 254 height 15
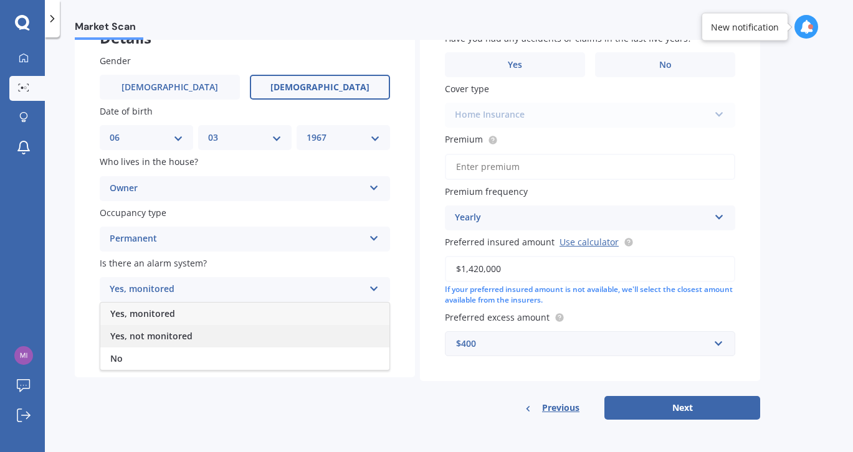
click at [148, 343] on div "Yes, not monitored" at bounding box center [244, 336] width 289 height 22
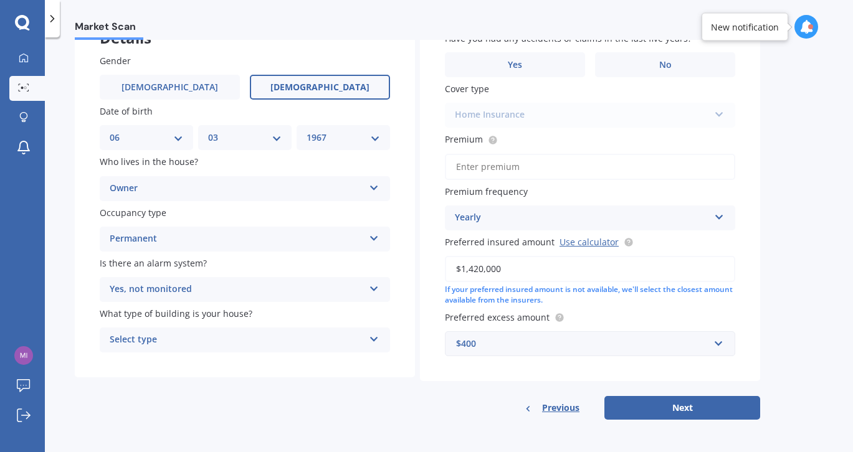
click at [150, 341] on div "Select type" at bounding box center [237, 340] width 254 height 15
click at [146, 369] on span "Freestanding" at bounding box center [137, 364] width 55 height 12
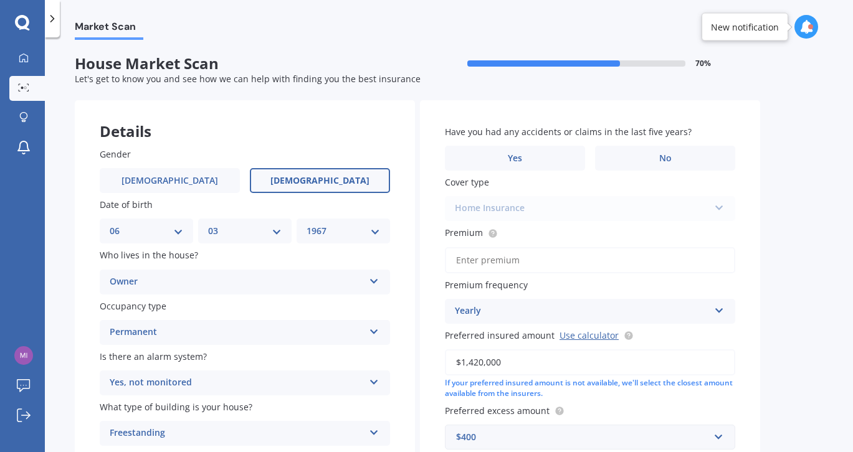
scroll to position [1, 0]
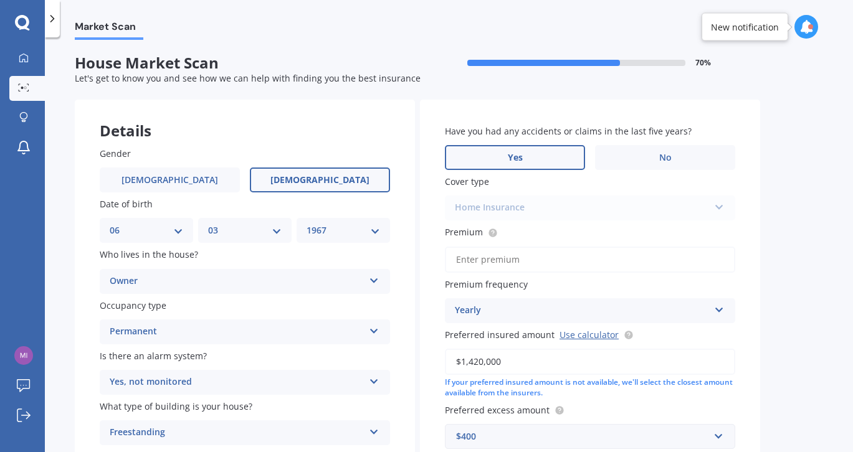
click at [499, 163] on label "Yes" at bounding box center [515, 157] width 140 height 25
click at [0, 0] on input "Yes" at bounding box center [0, 0] width 0 height 0
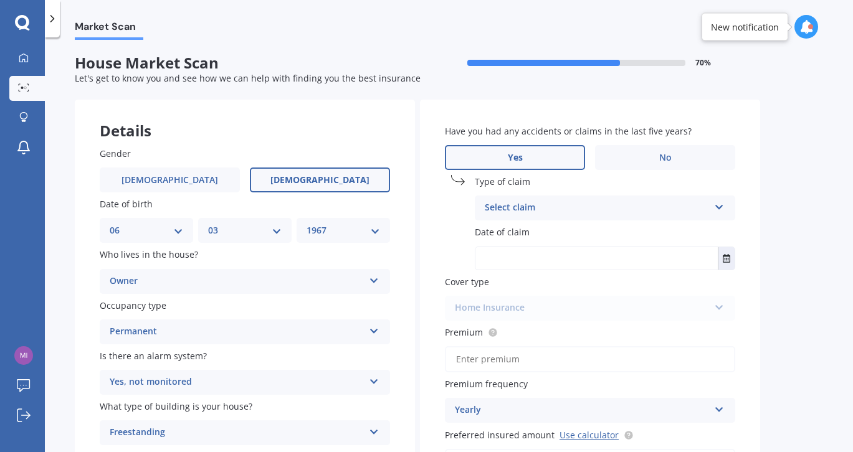
click at [534, 210] on div "Select claim" at bounding box center [597, 208] width 224 height 15
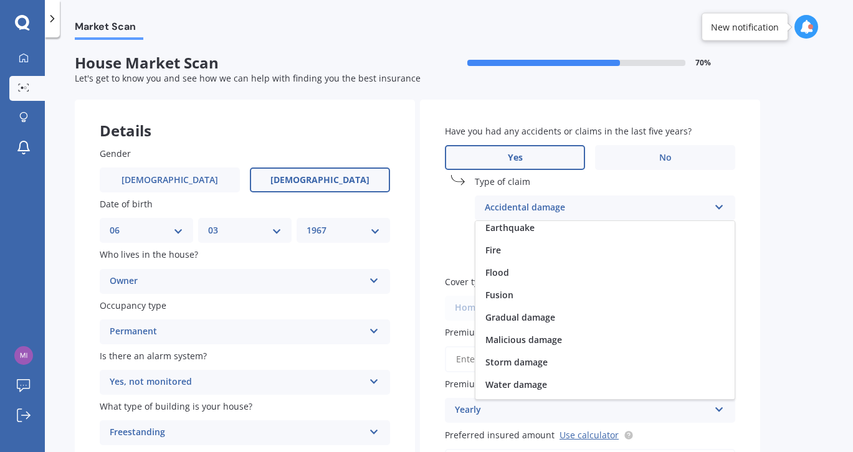
scroll to position [91, 0]
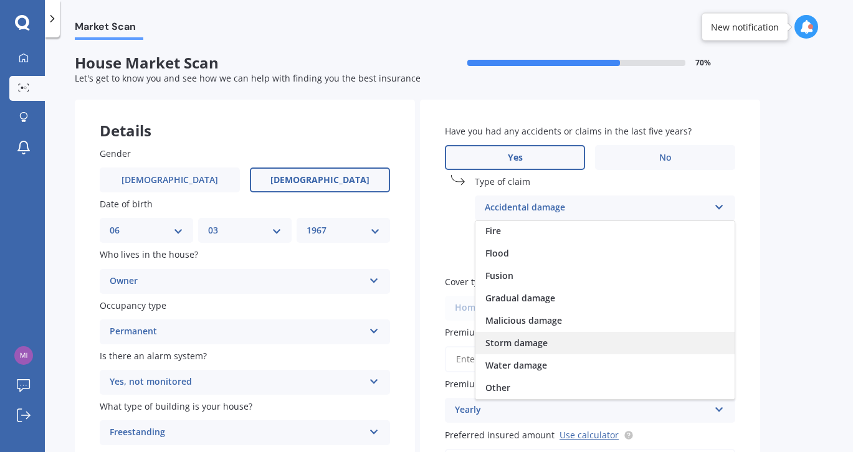
click at [533, 345] on span "Storm damage" at bounding box center [517, 343] width 62 height 12
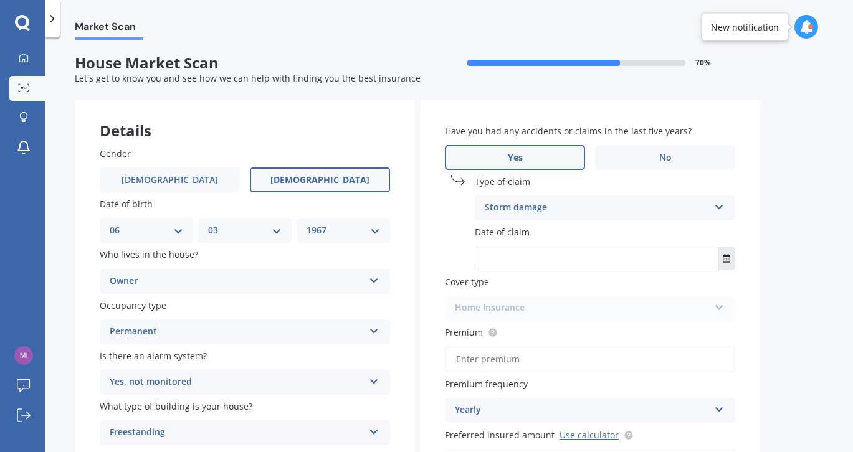
click at [728, 259] on icon "Select date" at bounding box center [726, 258] width 7 height 9
click at [543, 261] on input "text" at bounding box center [597, 258] width 242 height 22
click at [723, 255] on icon "Select date" at bounding box center [726, 258] width 7 height 9
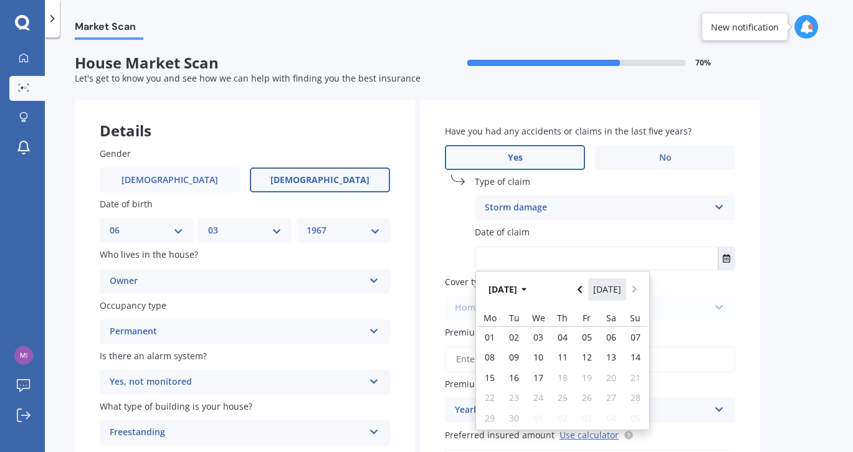
click at [593, 290] on button "Today" at bounding box center [607, 290] width 39 height 22
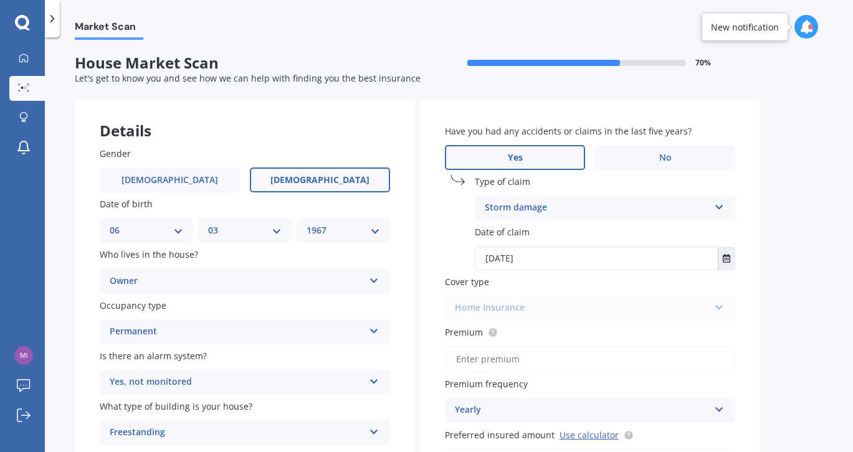
click at [583, 265] on input "17/09/2025" at bounding box center [597, 258] width 242 height 22
click at [728, 259] on icon "Select date" at bounding box center [726, 258] width 7 height 9
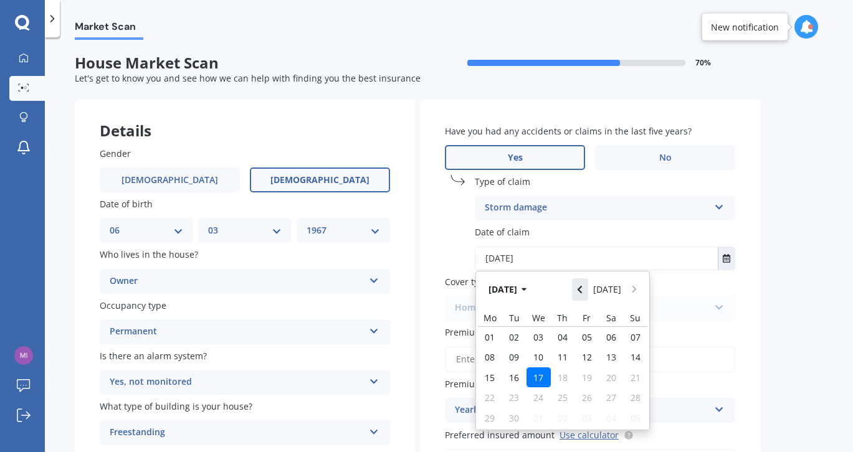
click at [588, 289] on button "Navigate back" at bounding box center [580, 290] width 16 height 22
click at [487, 396] on span "21" at bounding box center [490, 398] width 10 height 12
type input "21/07/2025"
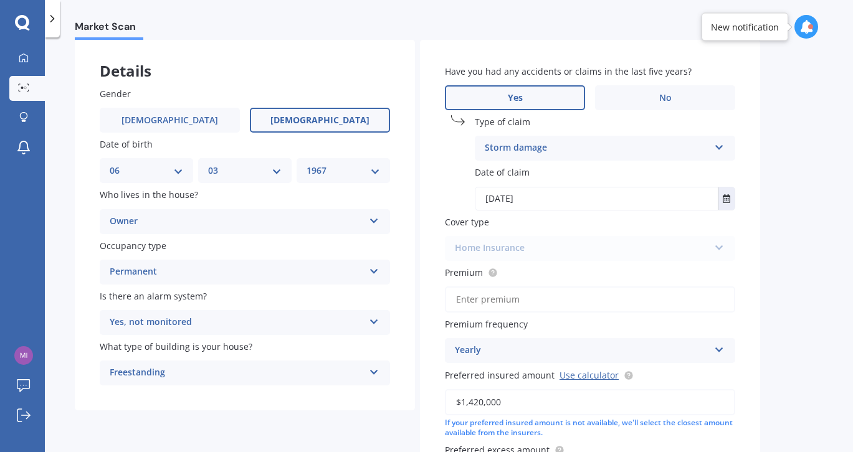
scroll to position [75, 0]
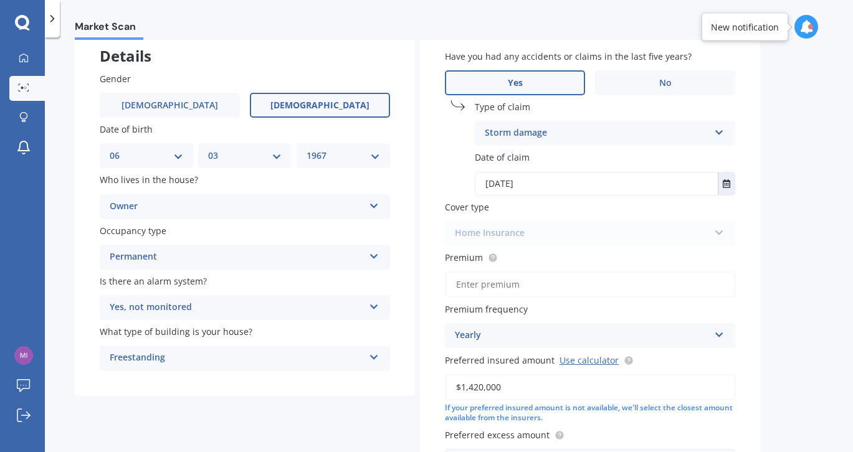
click at [717, 235] on div "Home Insurance Home Insurance" at bounding box center [590, 233] width 290 height 25
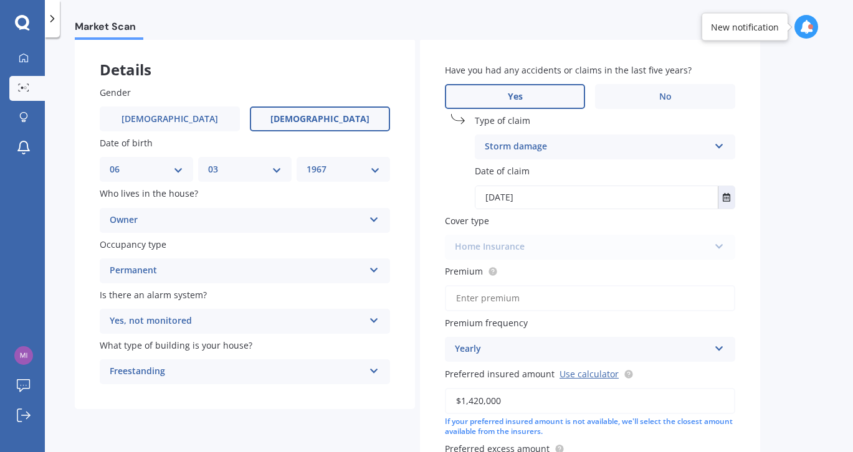
scroll to position [107, 0]
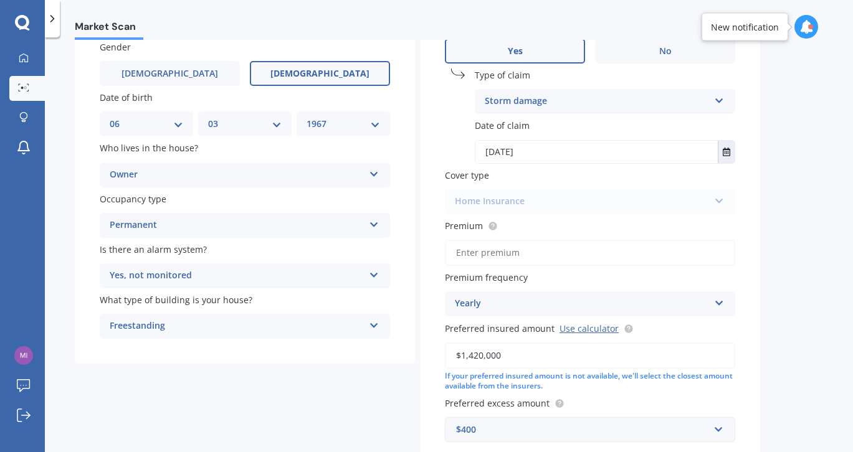
click at [558, 252] on input "Premium" at bounding box center [590, 253] width 290 height 26
click at [578, 221] on label "Premium" at bounding box center [587, 225] width 285 height 13
click at [578, 240] on input "Premium" at bounding box center [590, 253] width 290 height 26
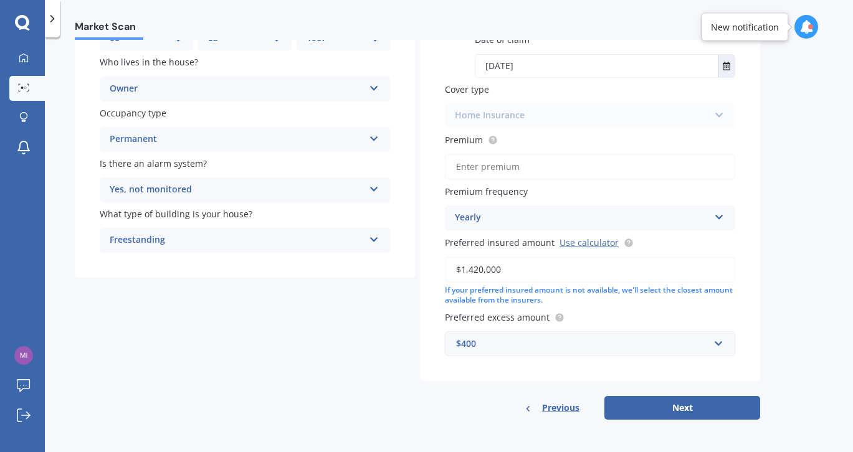
scroll to position [196, 0]
click at [717, 344] on input "text" at bounding box center [585, 344] width 279 height 24
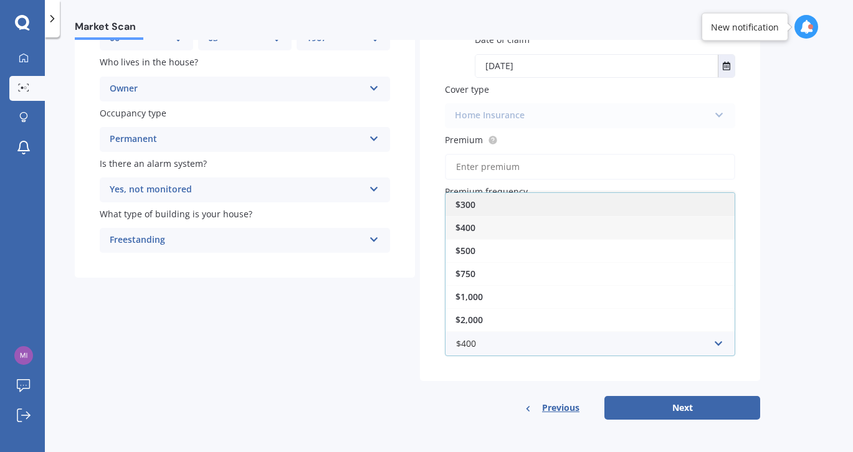
click at [463, 205] on span "$300" at bounding box center [466, 205] width 20 height 12
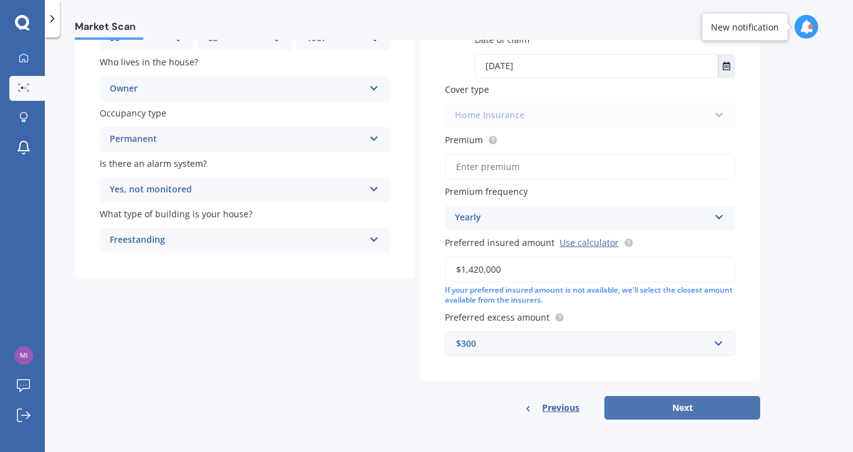
click at [695, 406] on button "Next" at bounding box center [683, 408] width 156 height 24
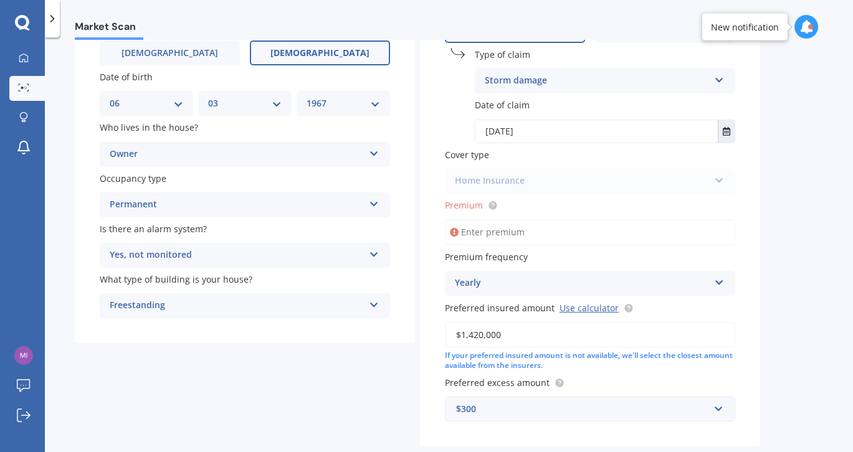
scroll to position [127, 0]
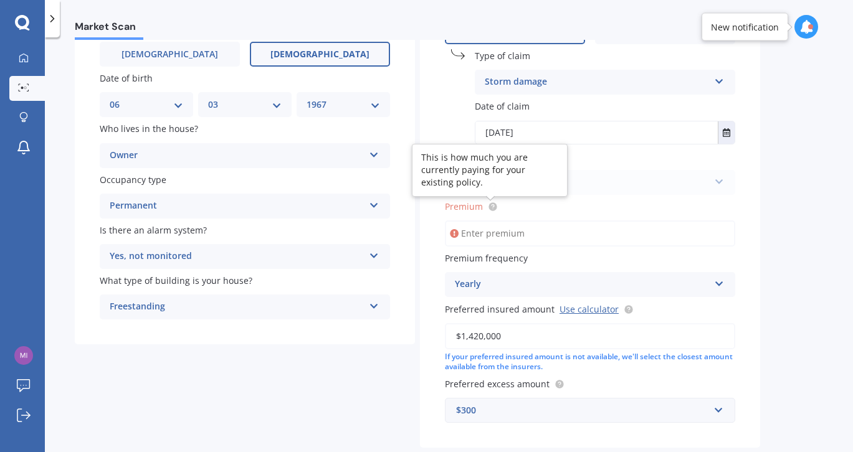
click at [493, 205] on circle at bounding box center [493, 207] width 8 height 8
click at [474, 239] on input "Premium" at bounding box center [590, 234] width 290 height 26
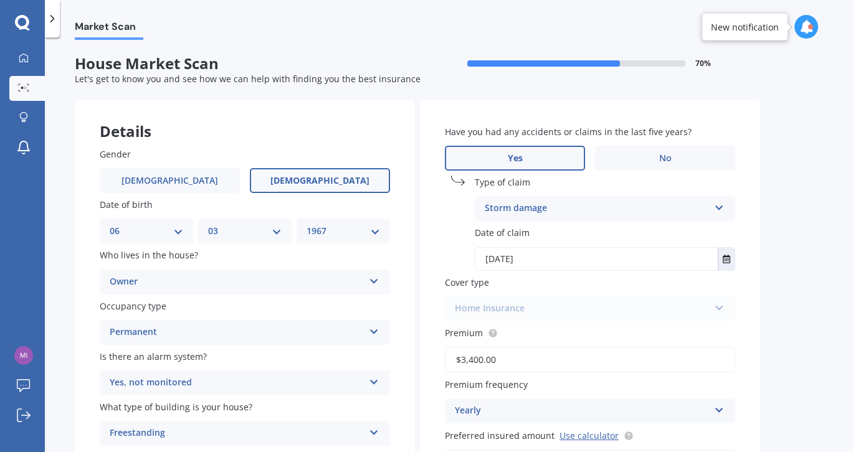
type input "$3,400.00"
click at [621, 312] on div "Home Insurance Home Insurance" at bounding box center [590, 309] width 290 height 25
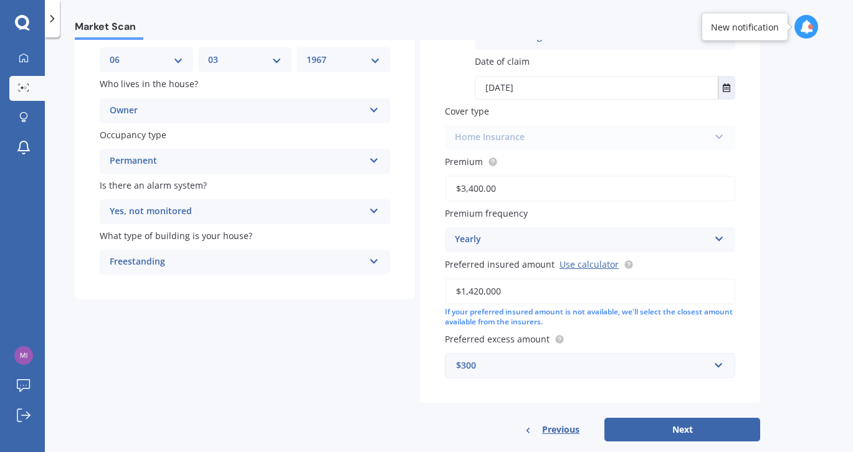
scroll to position [196, 0]
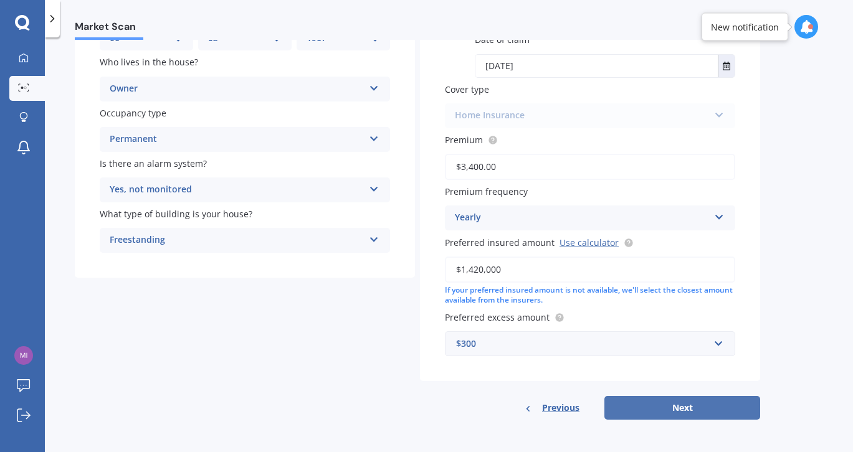
click at [666, 407] on button "Next" at bounding box center [683, 408] width 156 height 24
select select "06"
select select "03"
select select "1967"
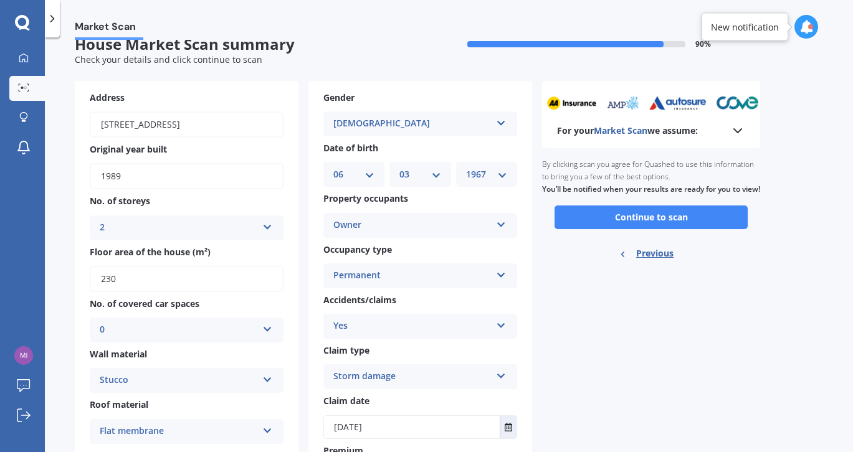
scroll to position [0, 0]
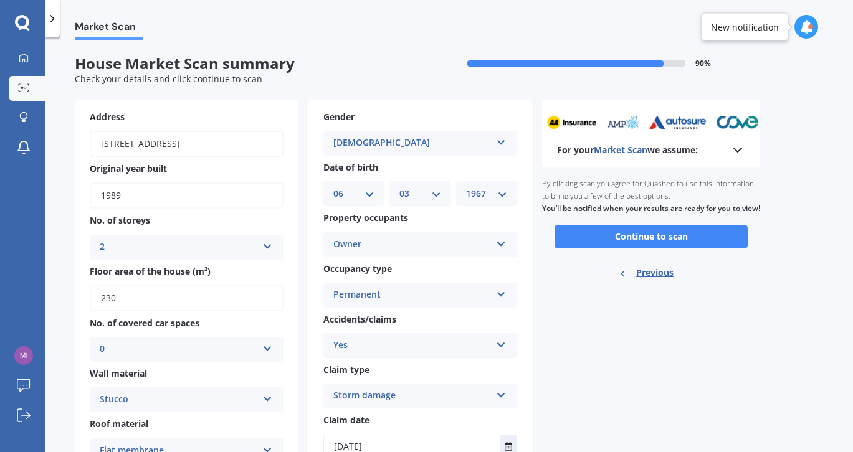
click at [172, 304] on input "230" at bounding box center [187, 298] width 194 height 26
type input "2"
type input "303"
click at [241, 269] on label "Floor area of the house (m²)" at bounding box center [184, 271] width 189 height 13
click at [241, 285] on input "303" at bounding box center [187, 298] width 194 height 26
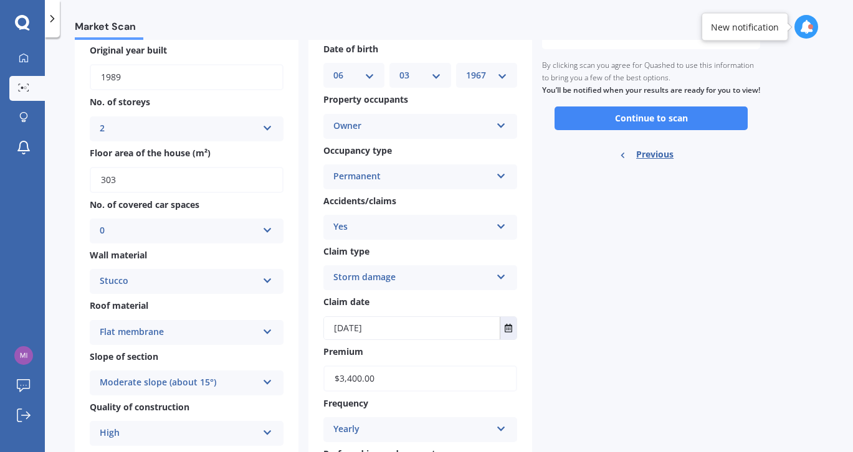
scroll to position [15, 0]
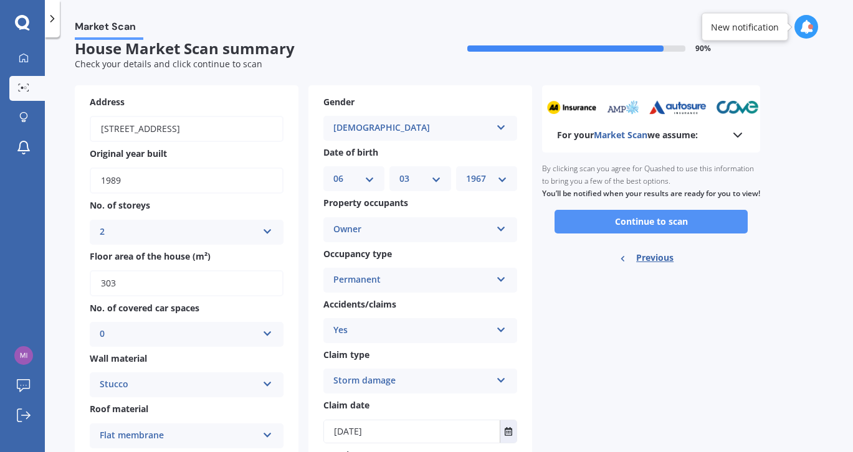
click at [635, 233] on button "Continue to scan" at bounding box center [651, 222] width 193 height 24
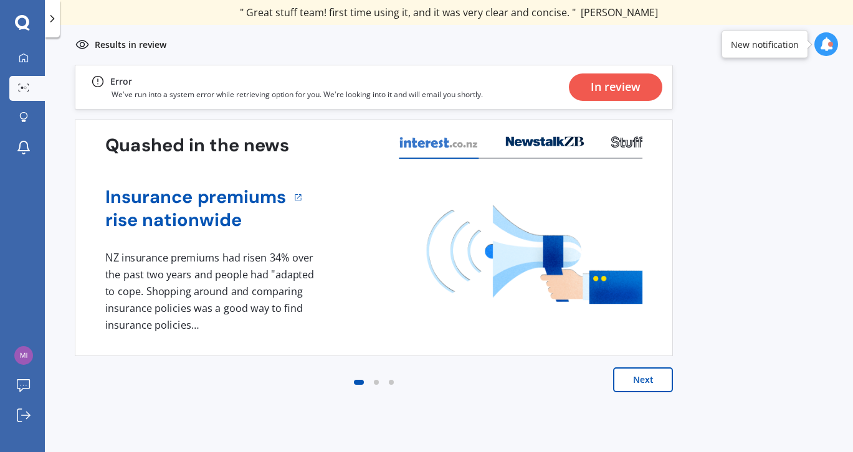
click at [618, 90] on div "In review" at bounding box center [616, 87] width 50 height 27
click at [254, 96] on p "We've run into a system error while retrieving option for you. We're looking in…" at bounding box center [297, 94] width 371 height 11
click at [616, 86] on div "In review" at bounding box center [616, 87] width 50 height 27
click at [787, 48] on div "New notification" at bounding box center [765, 44] width 68 height 12
click at [828, 45] on icon at bounding box center [827, 44] width 14 height 14
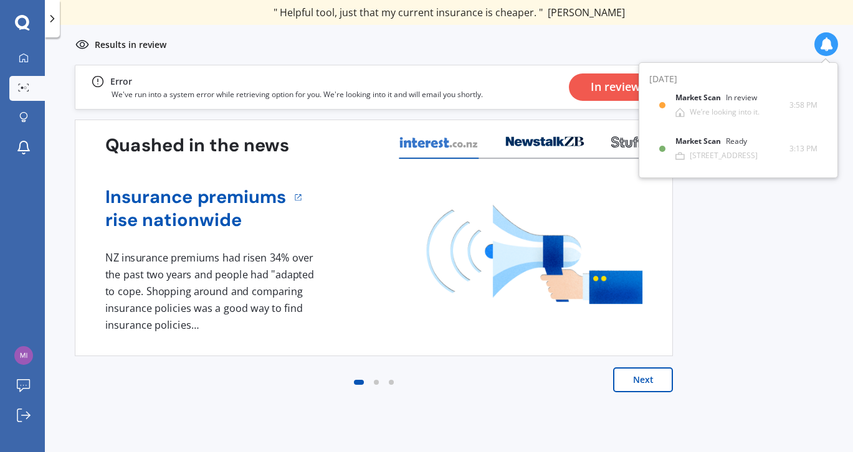
click at [640, 383] on button "Next" at bounding box center [643, 380] width 60 height 25
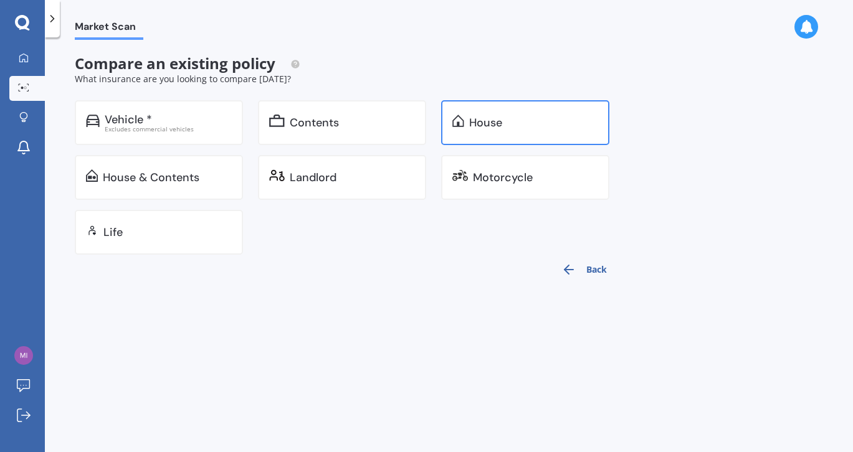
click at [485, 125] on div "House" at bounding box center [485, 123] width 33 height 12
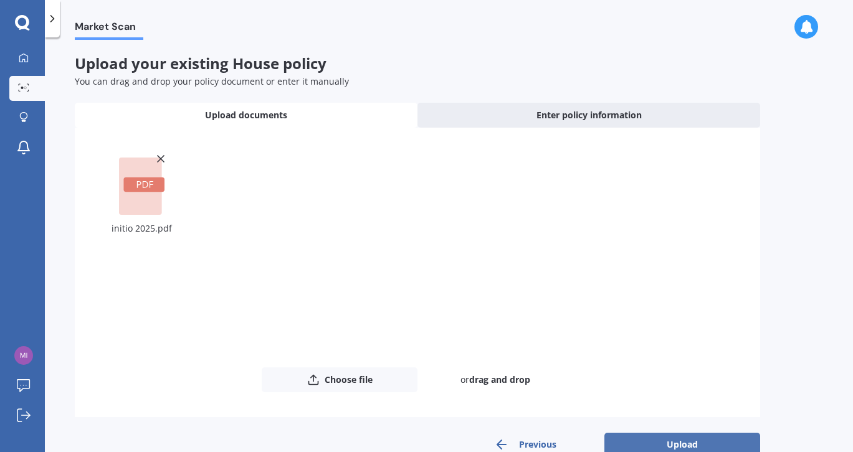
click at [678, 443] on button "Upload" at bounding box center [683, 445] width 156 height 24
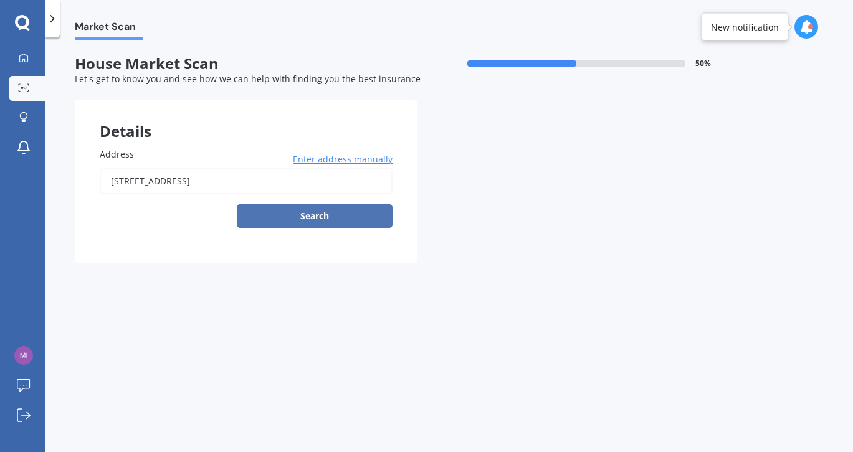
click at [306, 215] on button "Search" at bounding box center [315, 216] width 156 height 24
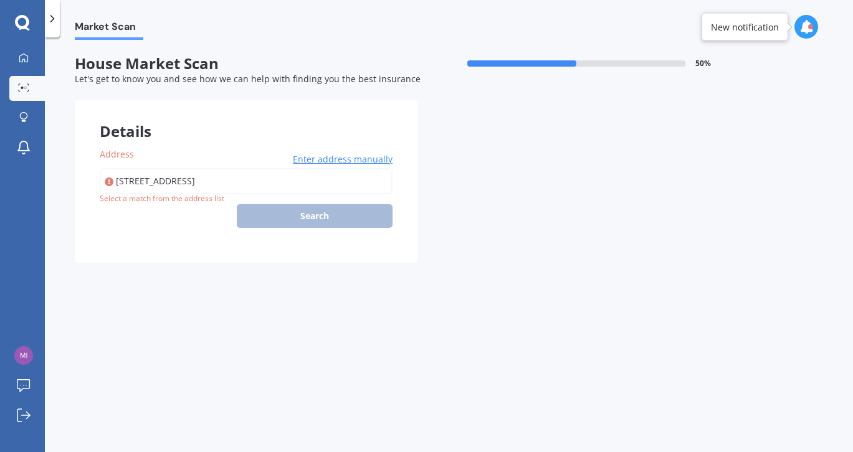
type input "171 Kowhai Road, Mairangi Bay, Auckland 0630"
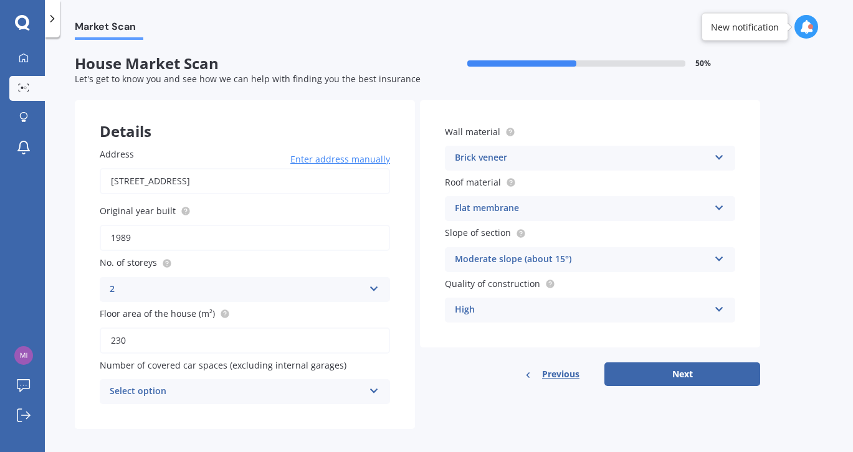
click at [727, 158] on div "Brick veneer Artificial weatherboard/plank cladding Blockwork Brick veneer Doub…" at bounding box center [590, 158] width 290 height 25
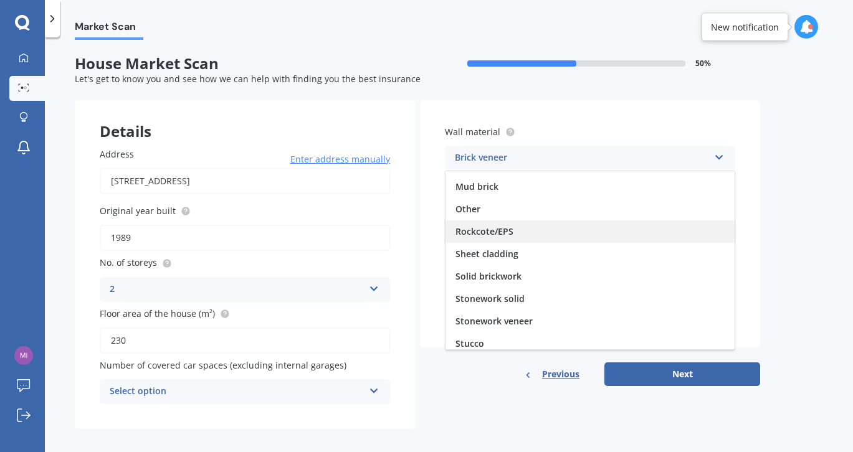
scroll to position [85, 0]
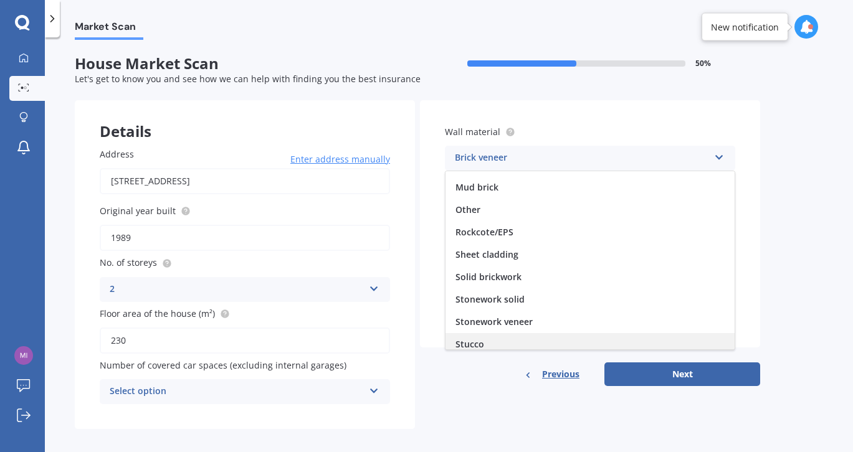
click at [476, 343] on span "Stucco" at bounding box center [470, 344] width 29 height 12
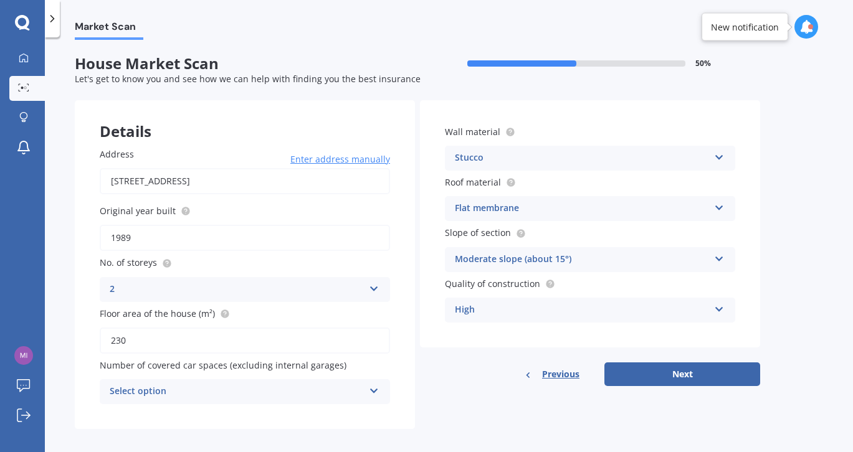
click at [128, 346] on input "230" at bounding box center [245, 341] width 290 height 26
type input "2"
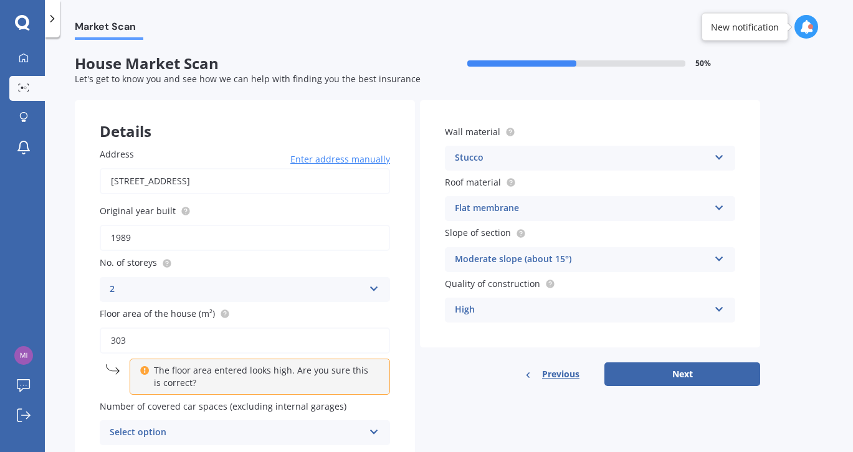
drag, startPoint x: 128, startPoint y: 347, endPoint x: 110, endPoint y: 343, distance: 19.0
click at [110, 343] on input "303" at bounding box center [245, 341] width 290 height 26
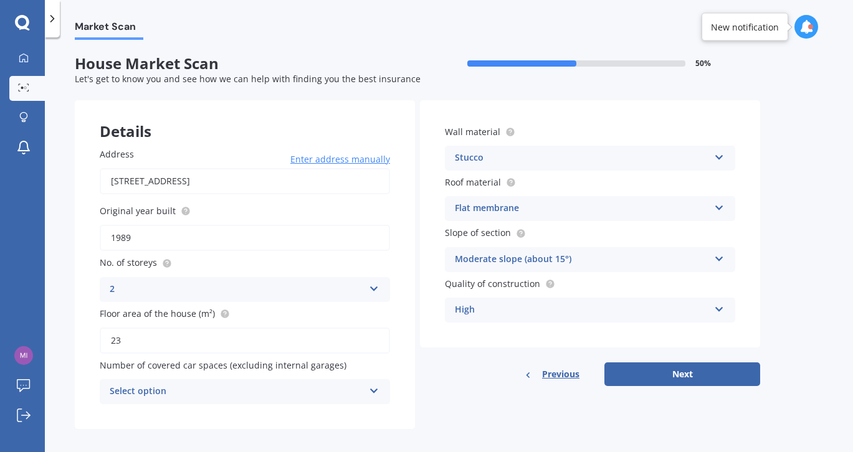
type input "230"
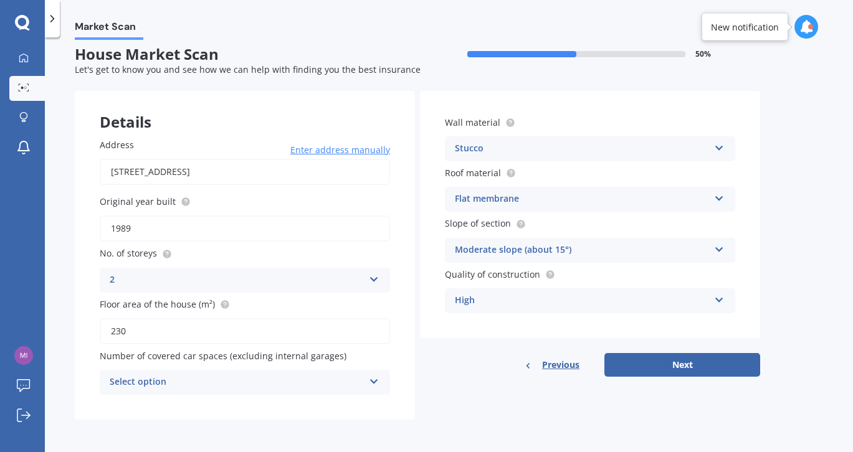
click at [247, 373] on div "Select option 0 1 2 3 4 5+" at bounding box center [245, 382] width 290 height 25
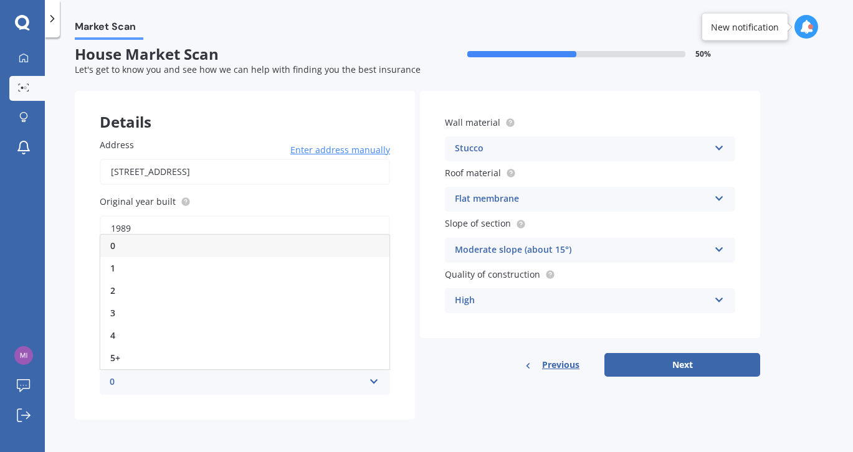
click at [140, 242] on div "0" at bounding box center [244, 246] width 289 height 22
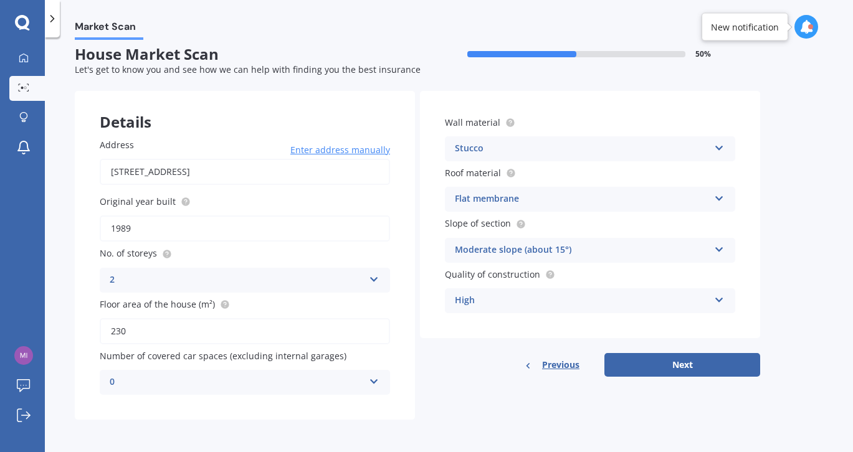
click at [720, 200] on icon at bounding box center [719, 196] width 11 height 9
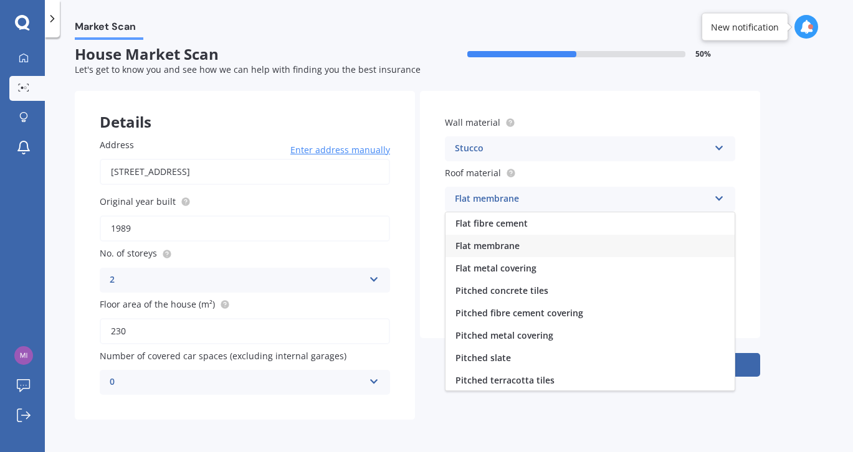
click at [773, 189] on div "Market Scan House Market Scan 50 % Let's get to know you and see how we can hel…" at bounding box center [449, 247] width 808 height 415
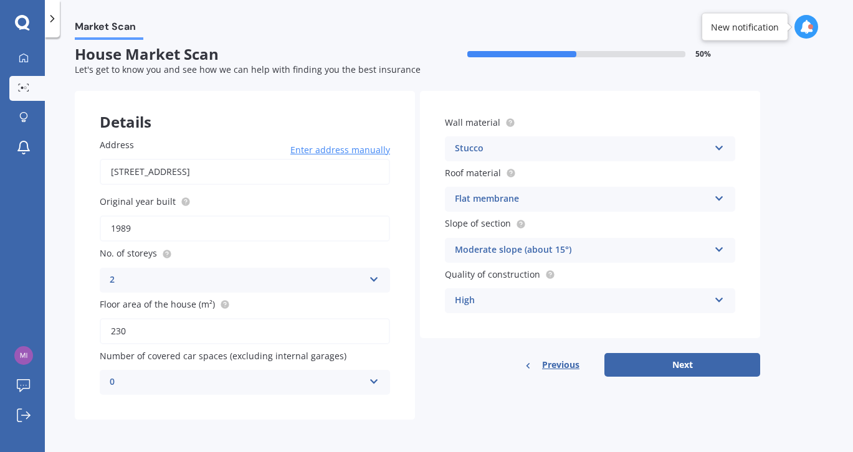
click at [719, 196] on icon at bounding box center [719, 196] width 11 height 9
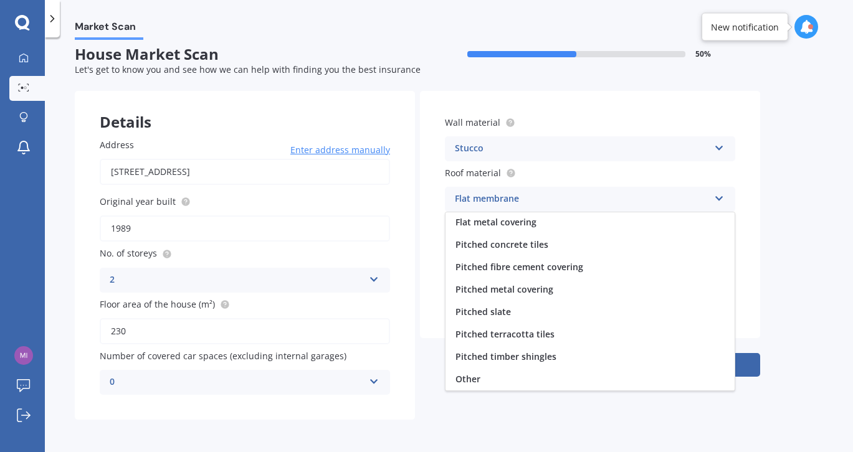
scroll to position [0, 0]
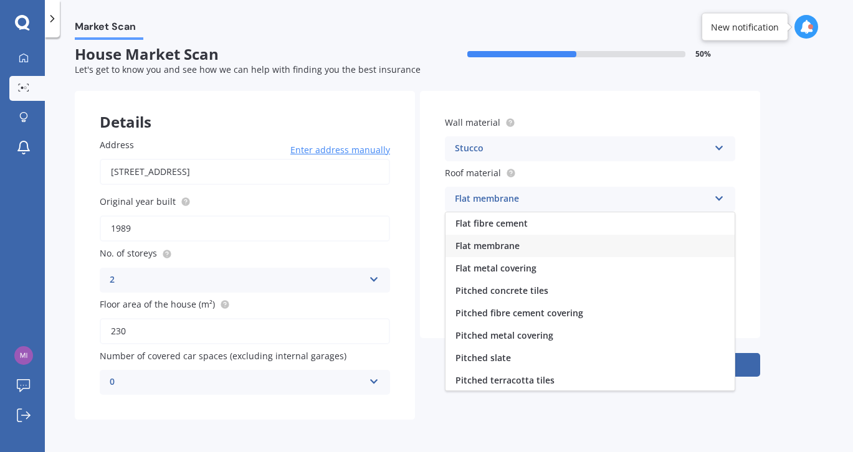
click at [785, 195] on div "Market Scan House Market Scan 50 % Let's get to know you and see how we can hel…" at bounding box center [449, 247] width 808 height 415
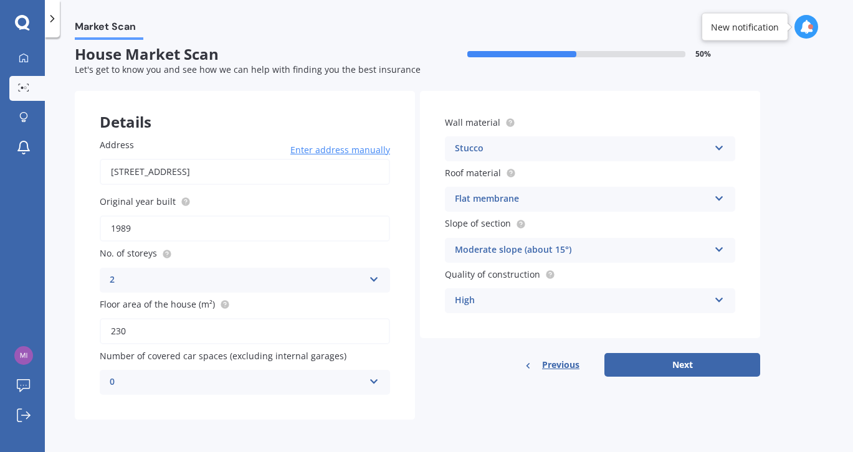
click at [712, 199] on div "Flat membrane Flat fibre cement Flat membrane Flat metal covering Pitched concr…" at bounding box center [590, 199] width 290 height 25
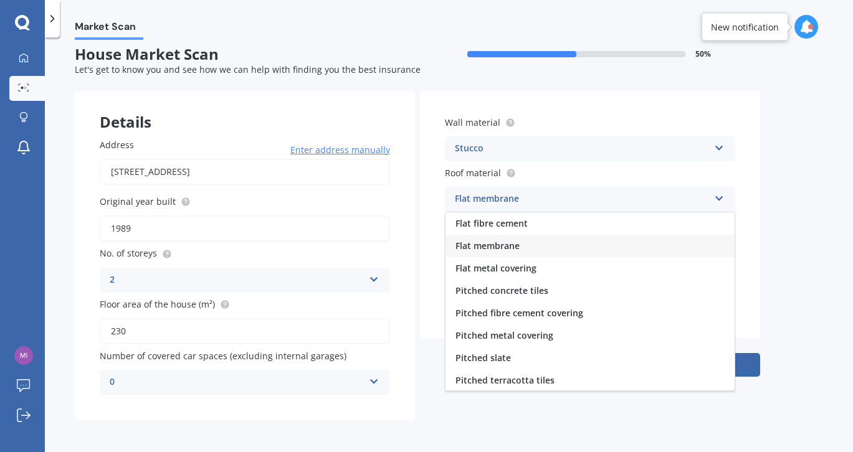
click at [778, 196] on div "Market Scan House Market Scan 50 % Let's get to know you and see how we can hel…" at bounding box center [449, 247] width 808 height 415
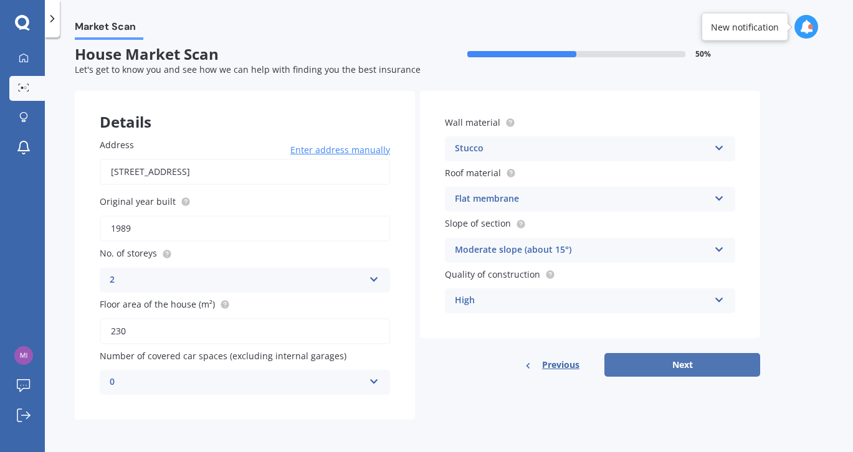
click at [681, 361] on button "Next" at bounding box center [683, 365] width 156 height 24
select select "06"
select select "03"
select select "1967"
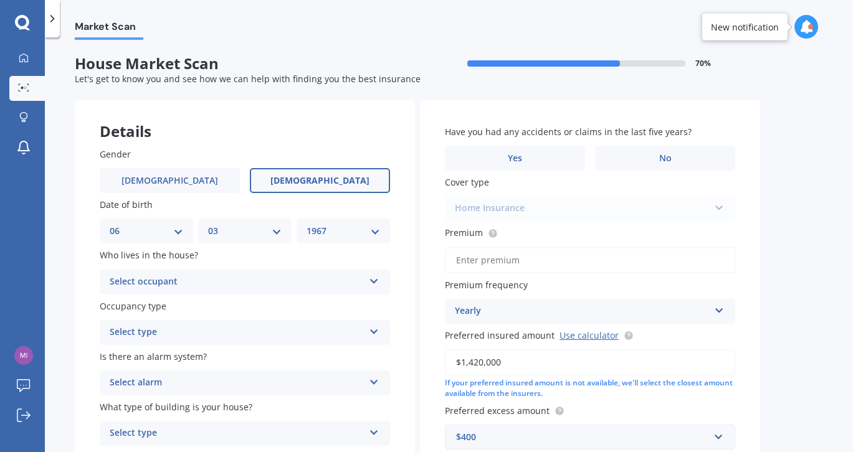
scroll to position [95, 0]
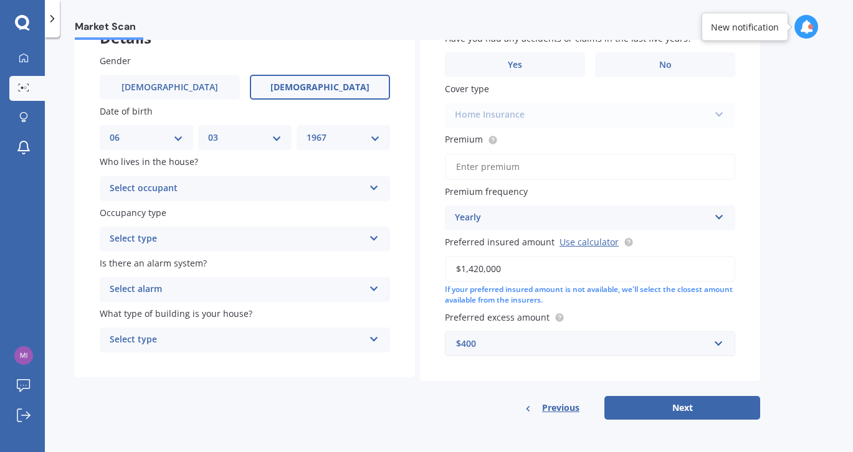
click at [370, 289] on icon at bounding box center [374, 286] width 11 height 9
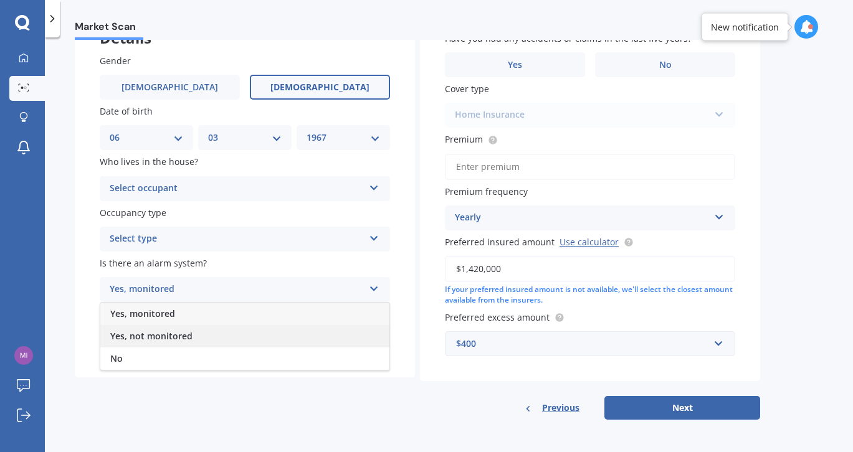
click at [188, 335] on span "Yes, not monitored" at bounding box center [151, 336] width 82 height 12
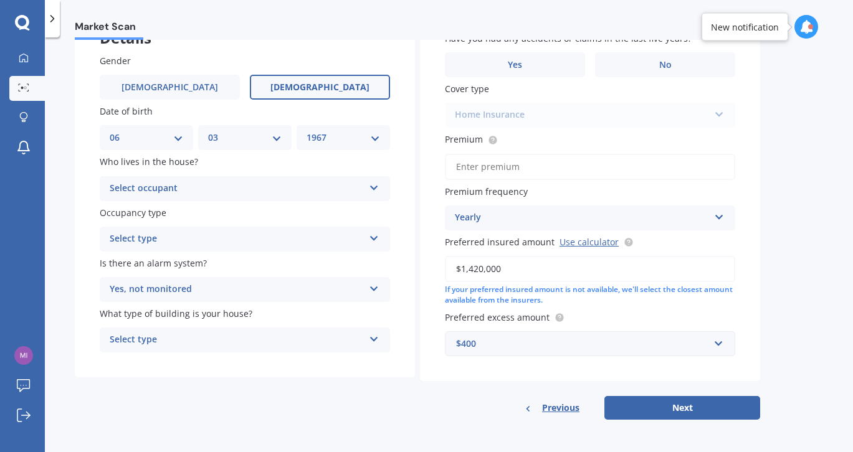
click at [183, 337] on div "Select type" at bounding box center [237, 340] width 254 height 15
click at [158, 364] on span "Freestanding" at bounding box center [137, 364] width 55 height 12
click at [378, 190] on icon at bounding box center [374, 185] width 11 height 9
click at [245, 206] on div "Owner" at bounding box center [244, 213] width 289 height 22
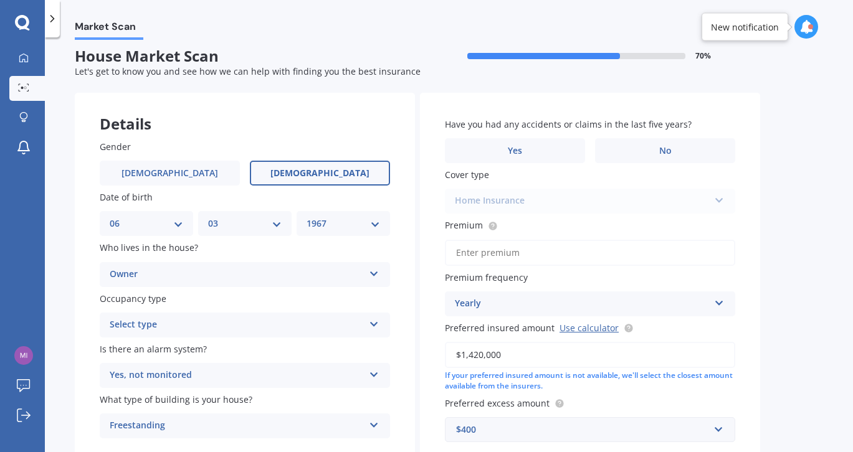
scroll to position [0, 0]
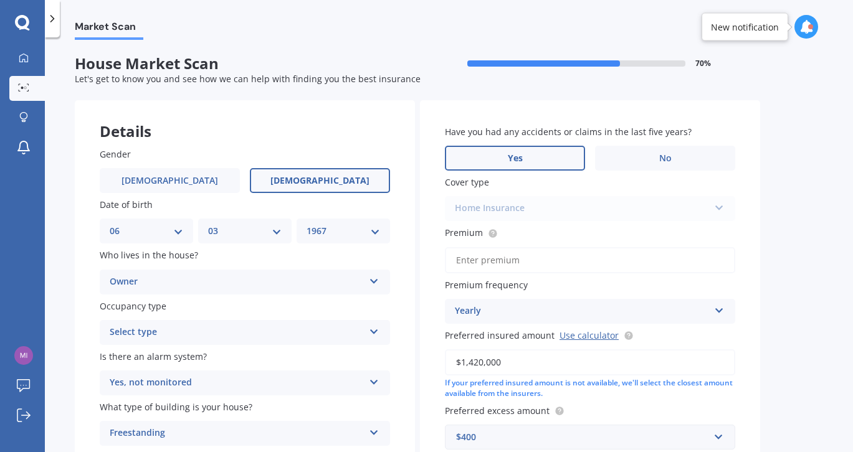
click at [520, 158] on span "Yes" at bounding box center [515, 158] width 15 height 11
click at [0, 0] on input "Yes" at bounding box center [0, 0] width 0 height 0
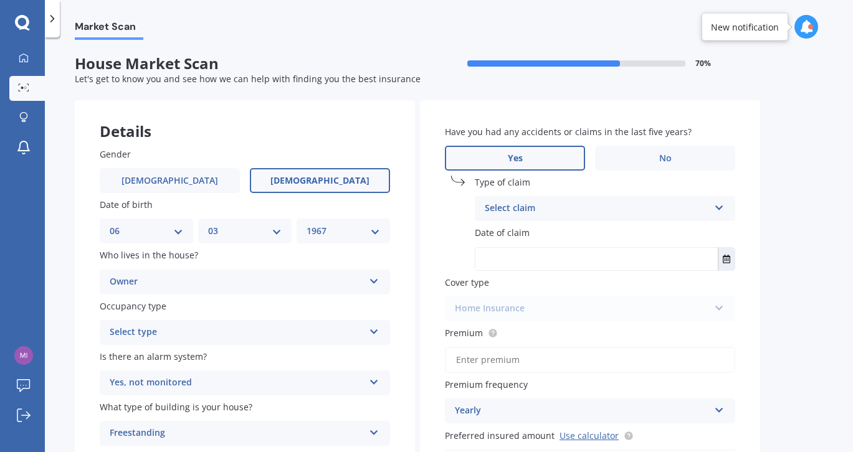
click at [552, 211] on div "Select claim" at bounding box center [597, 208] width 224 height 15
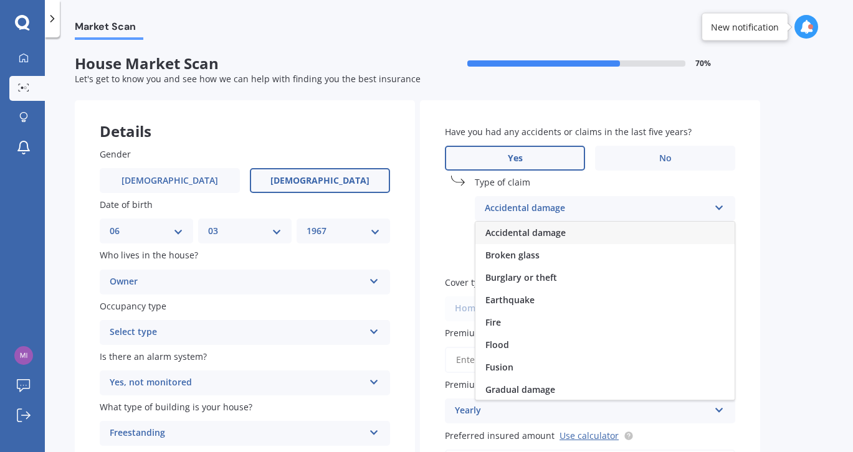
scroll to position [91, 0]
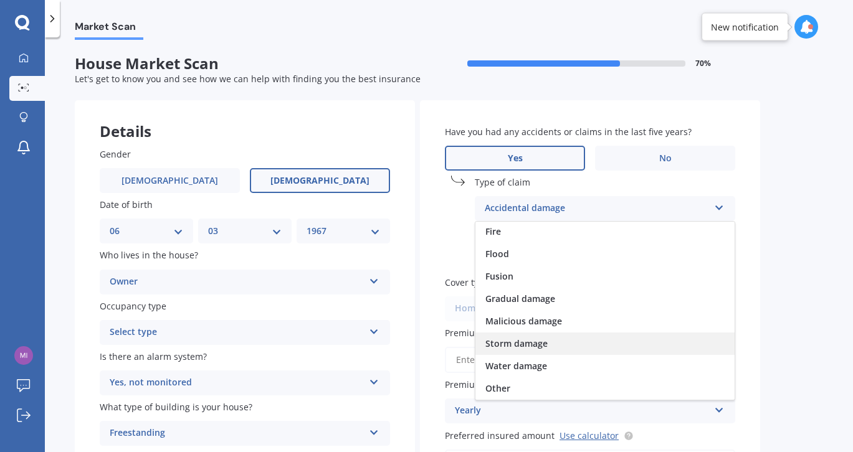
click at [511, 348] on span "Storm damage" at bounding box center [517, 344] width 62 height 12
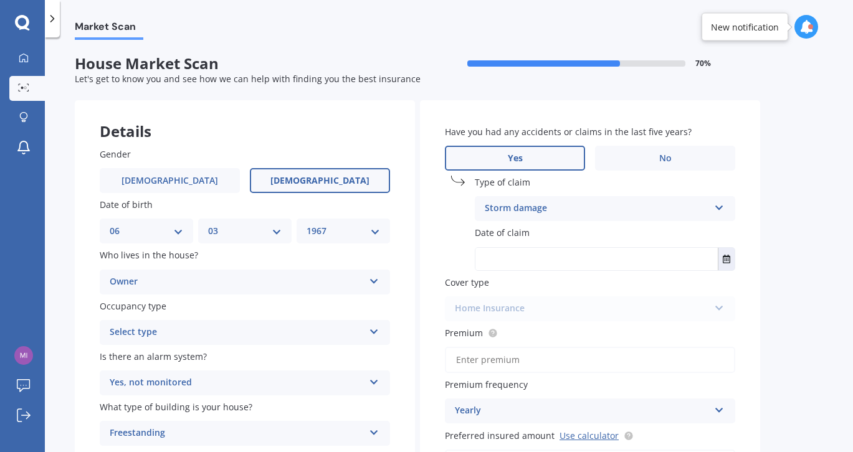
click at [505, 257] on input "text" at bounding box center [597, 259] width 242 height 22
click at [726, 261] on icon "Select date" at bounding box center [726, 259] width 7 height 9
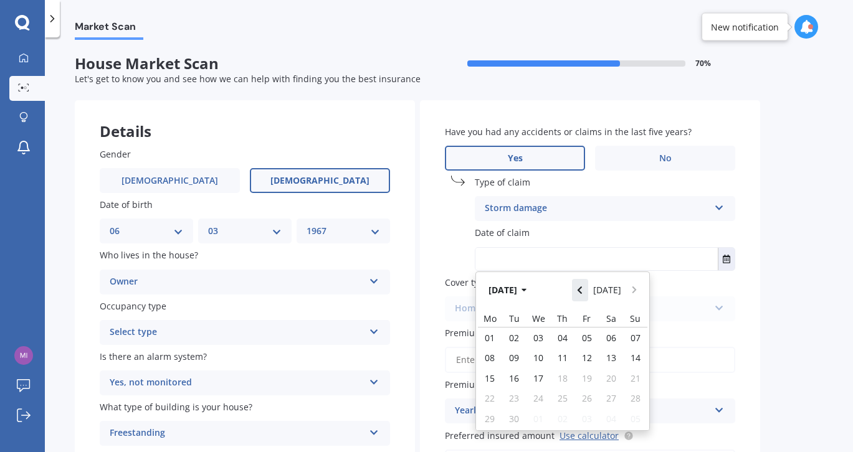
click at [588, 291] on button "Navigate back" at bounding box center [580, 290] width 16 height 22
click at [490, 402] on span "21" at bounding box center [490, 399] width 10 height 12
type input "21/07/2025"
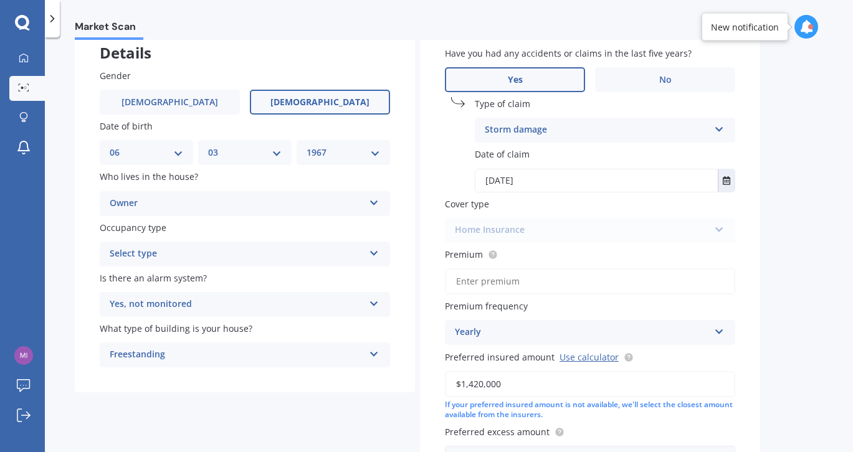
scroll to position [85, 0]
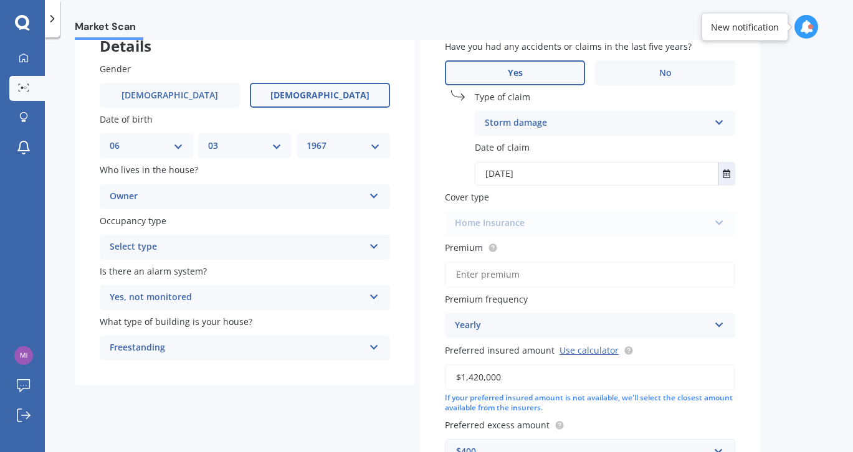
click at [717, 224] on div "Home Insurance Home Insurance" at bounding box center [590, 223] width 290 height 25
click at [575, 285] on input "Premium" at bounding box center [590, 275] width 290 height 26
type input "$2.00"
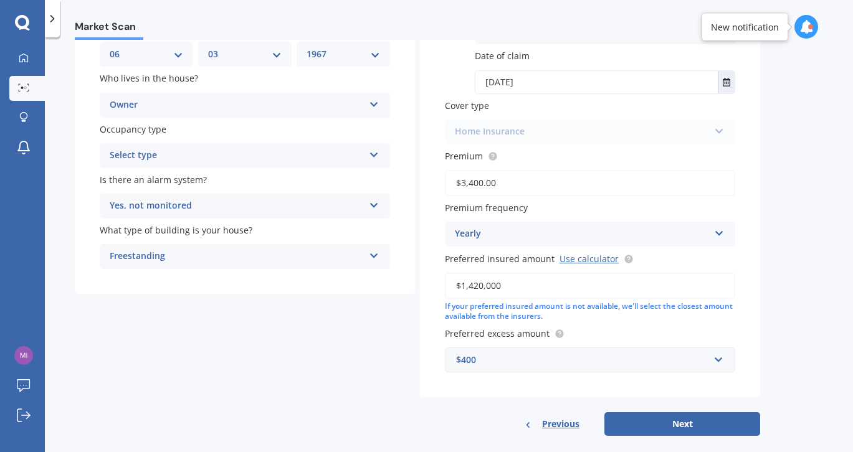
scroll to position [196, 0]
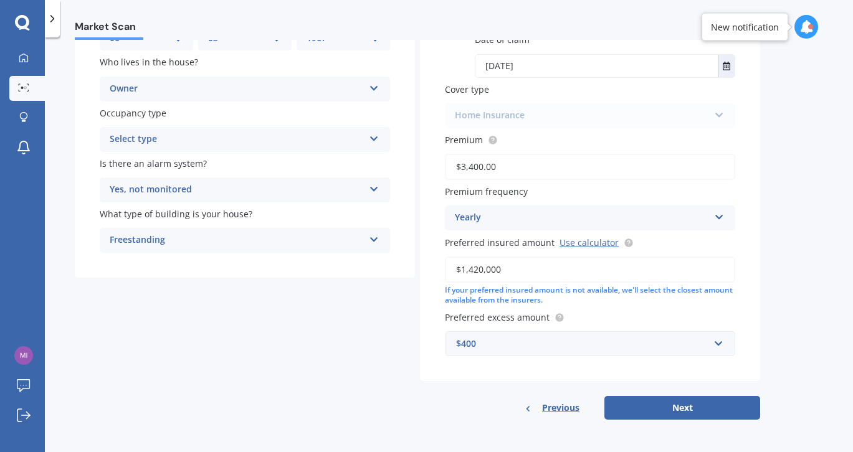
type input "$3,400.00"
click at [708, 345] on div "$400" at bounding box center [582, 344] width 253 height 14
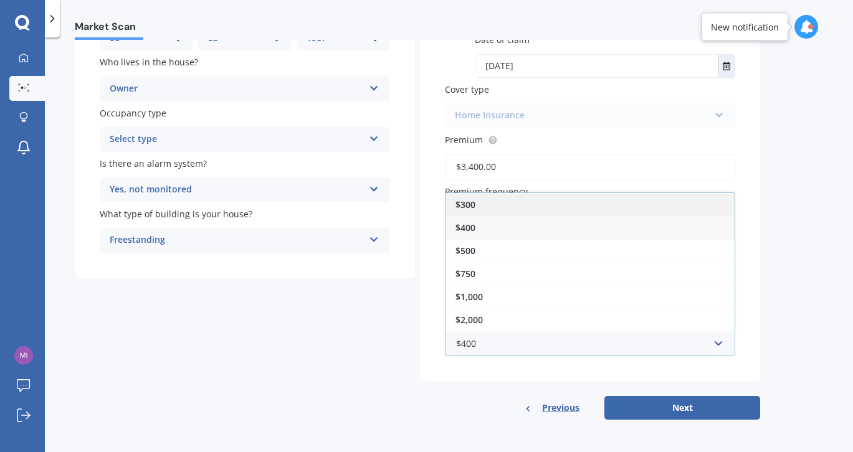
click at [471, 202] on span "$300" at bounding box center [466, 205] width 20 height 12
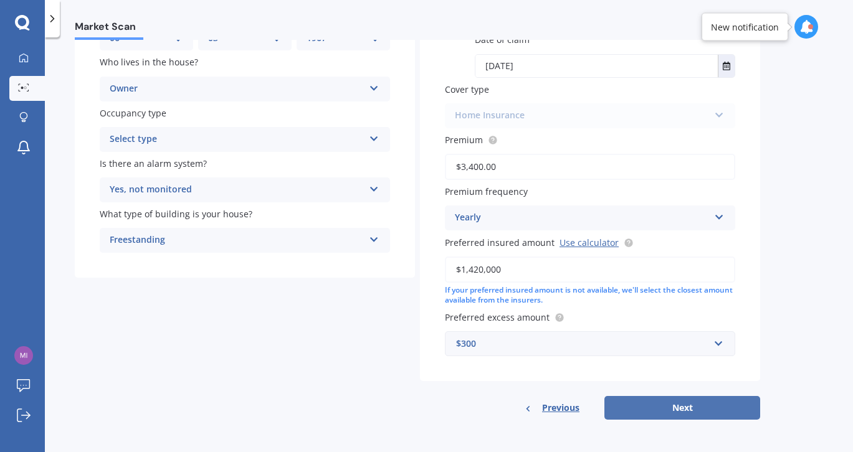
click at [691, 409] on button "Next" at bounding box center [683, 408] width 156 height 24
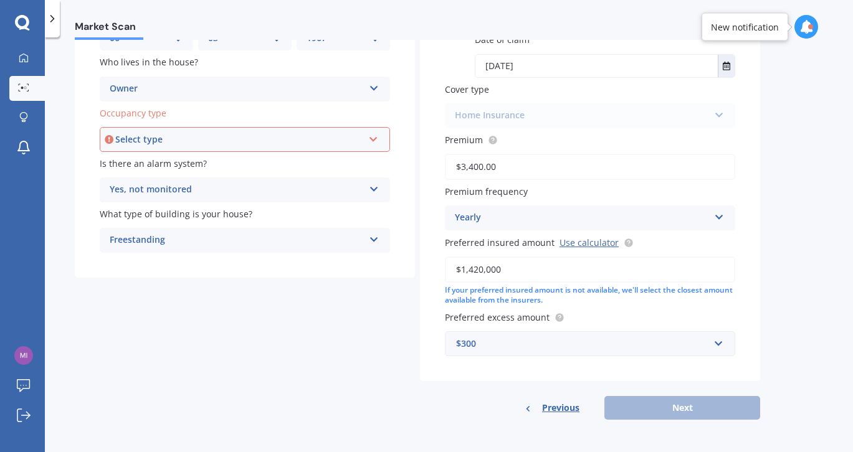
click at [369, 141] on div "Select type Permanent Holiday (without tenancy)" at bounding box center [245, 139] width 290 height 25
click at [204, 157] on div "Permanent" at bounding box center [245, 163] width 288 height 22
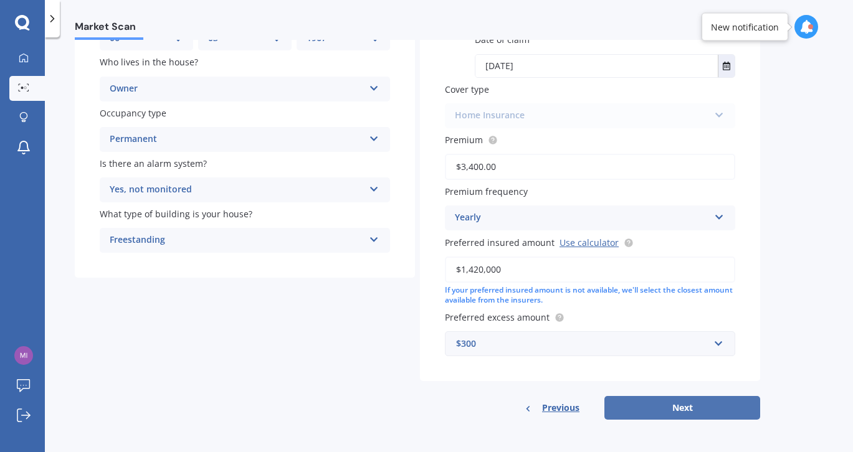
click at [711, 404] on button "Next" at bounding box center [683, 408] width 156 height 24
select select "06"
select select "03"
select select "1967"
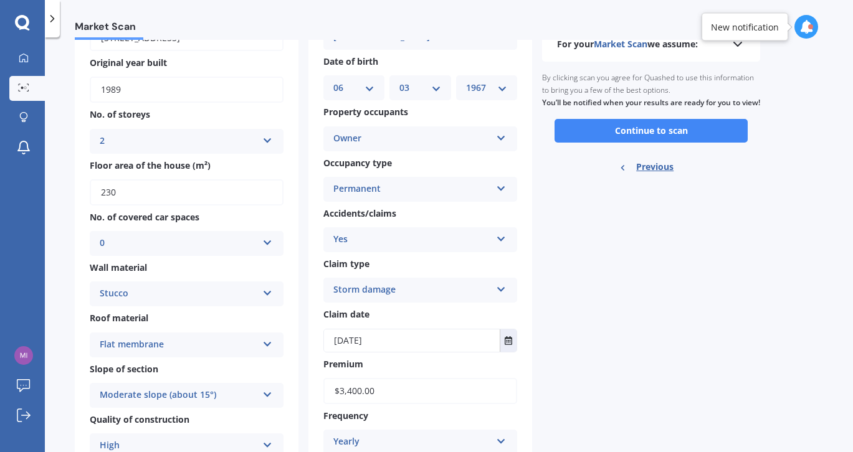
scroll to position [104, 0]
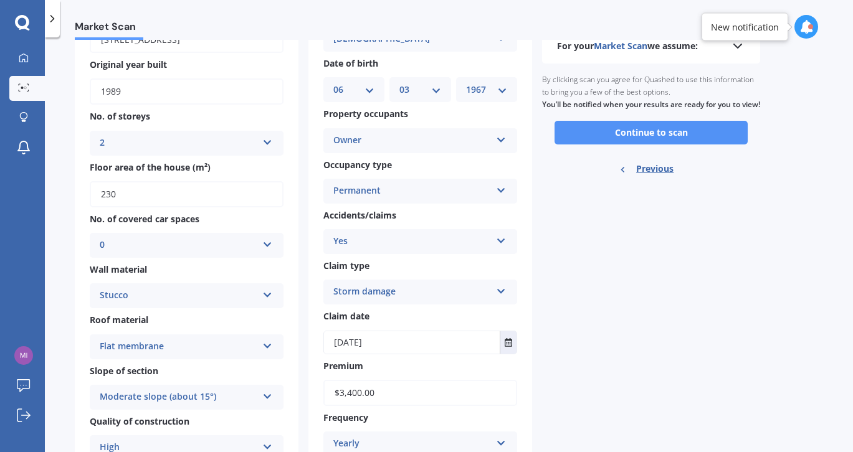
click at [662, 142] on button "Continue to scan" at bounding box center [651, 133] width 193 height 24
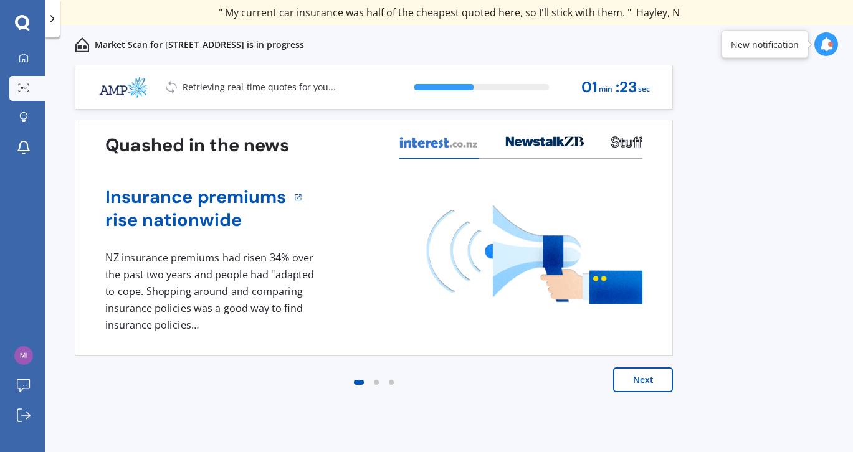
click at [613, 51] on div "Market Scan for 171 Kowhai Road, Mairangi Bay, Auckland 0630 is in progress" at bounding box center [449, 45] width 808 height 40
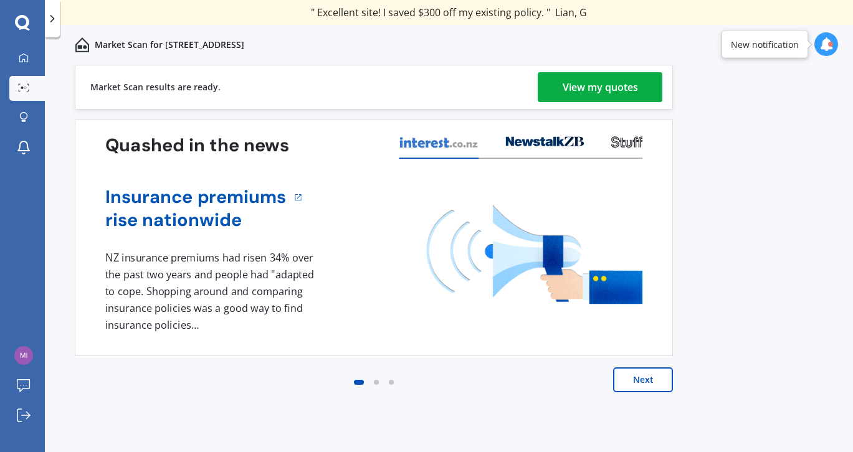
click at [611, 84] on div "View my quotes" at bounding box center [600, 87] width 75 height 30
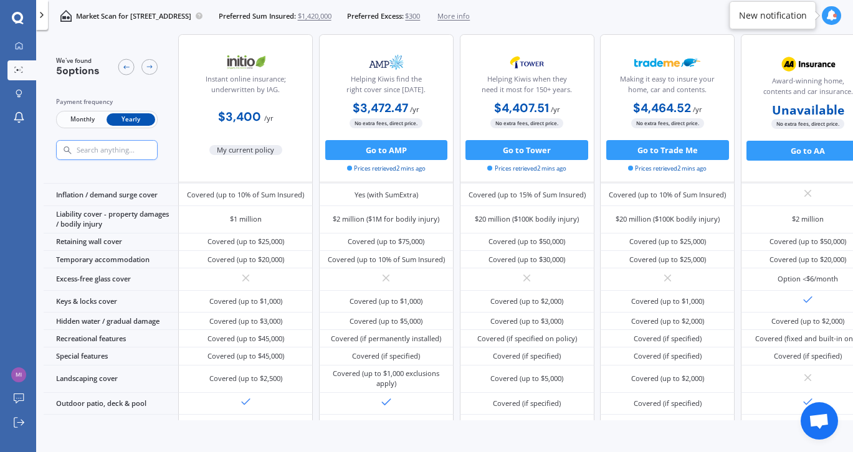
scroll to position [55, 0]
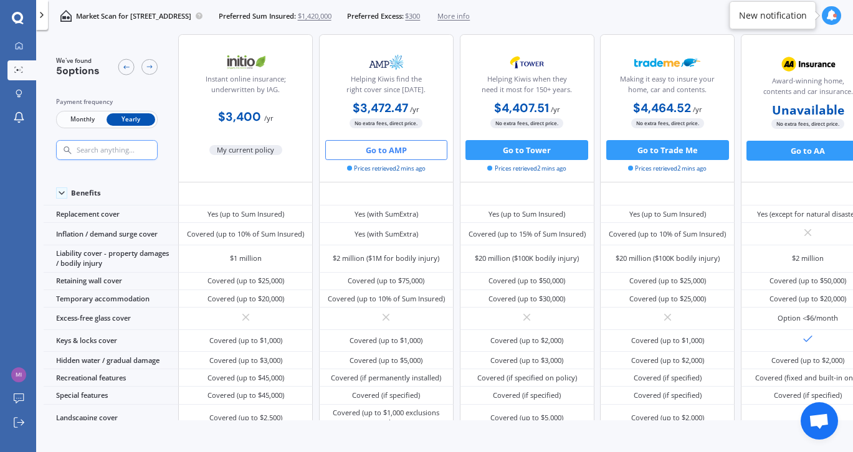
click at [388, 147] on button "Go to AMP" at bounding box center [386, 150] width 123 height 20
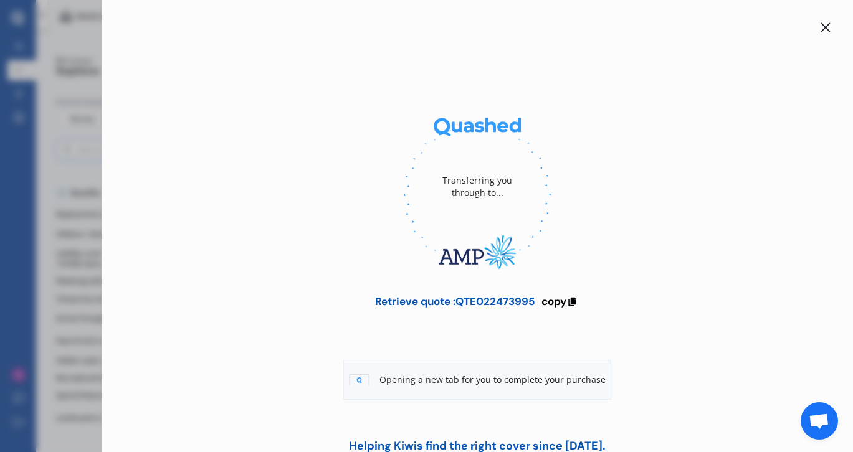
click at [555, 303] on span "copy" at bounding box center [554, 302] width 25 height 14
